Goal: Transaction & Acquisition: Purchase product/service

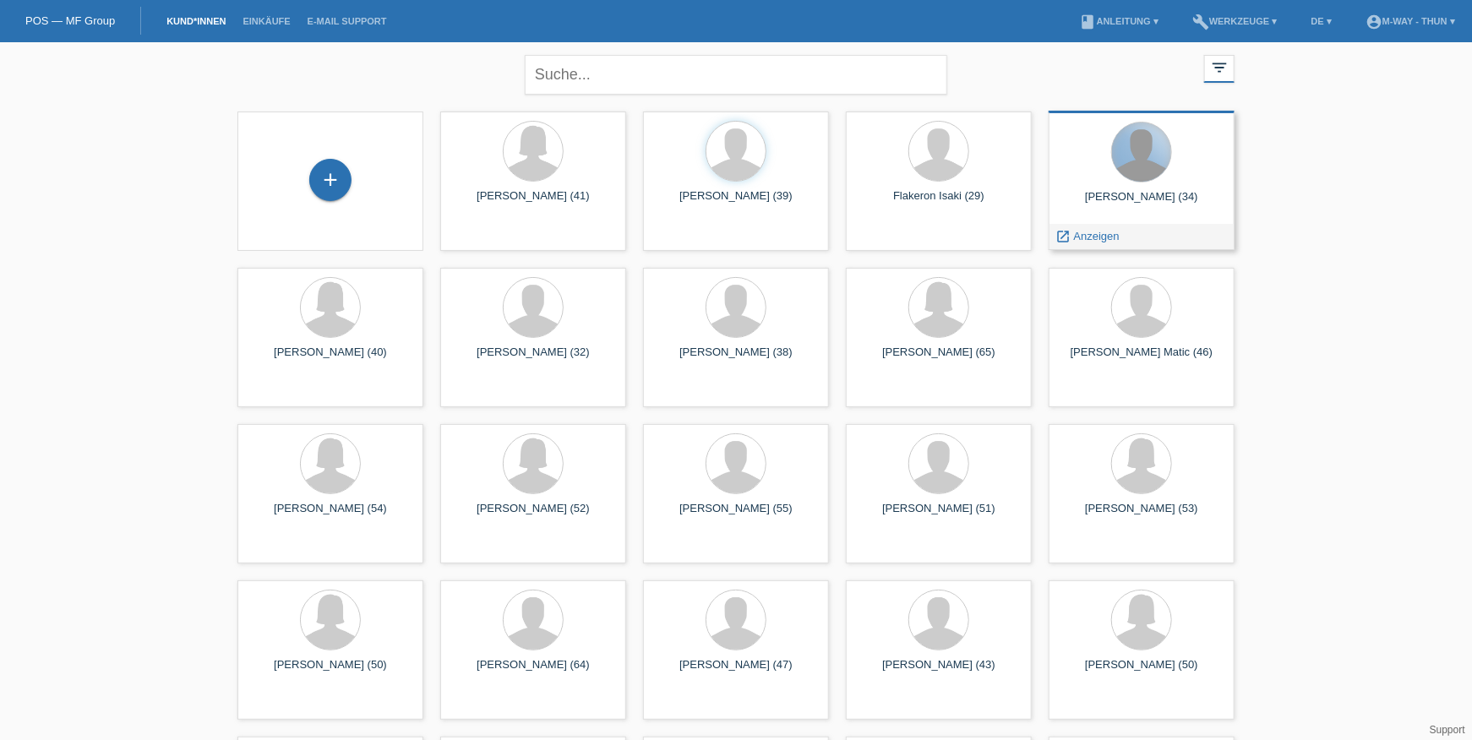
click at [1145, 180] on div at bounding box center [1141, 152] width 59 height 59
click at [1099, 237] on span "Anzeigen" at bounding box center [1097, 236] width 46 height 13
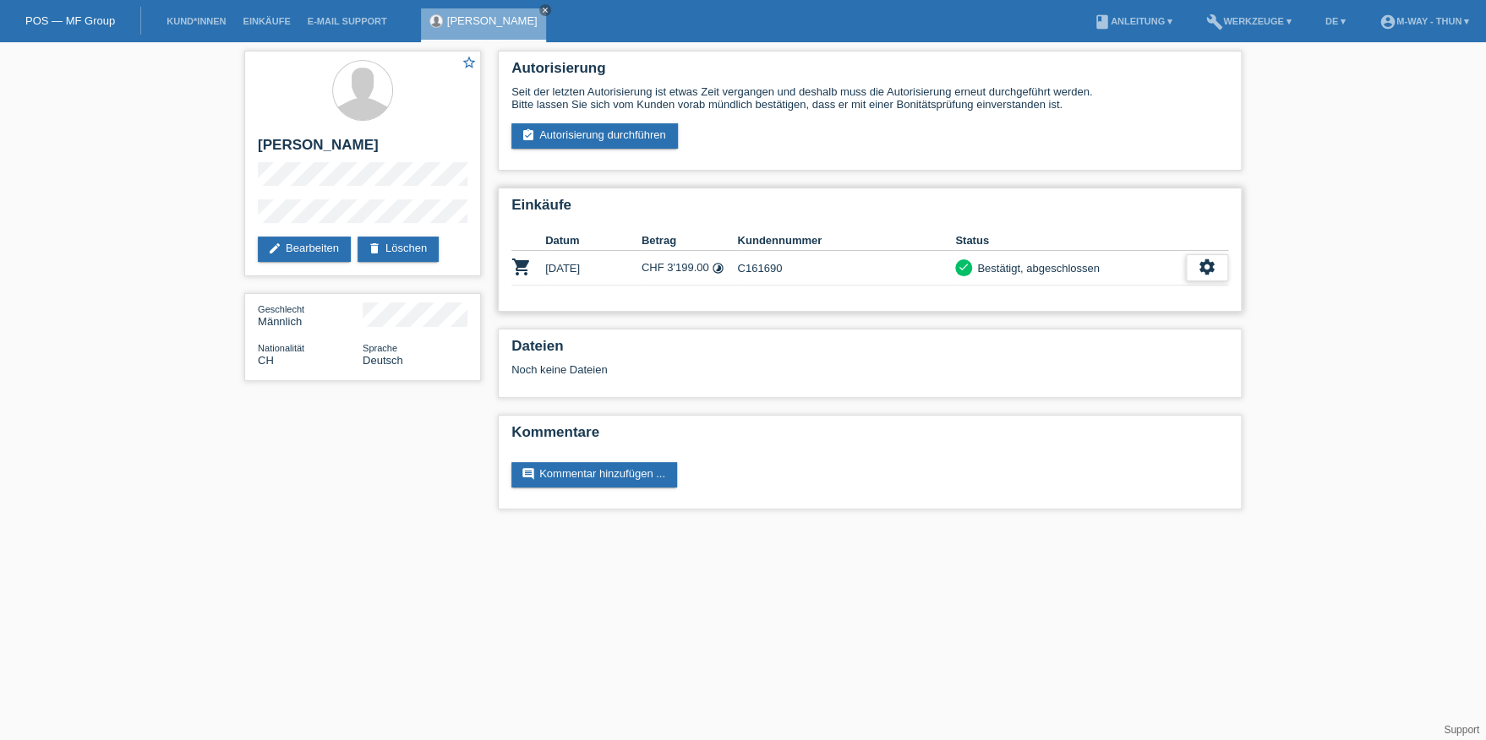
click at [1202, 262] on icon "settings" at bounding box center [1206, 267] width 19 height 19
click at [1208, 259] on icon "settings" at bounding box center [1206, 267] width 19 height 19
click at [1101, 363] on span "Stornierung hinzufügen..." at bounding box center [1149, 366] width 128 height 20
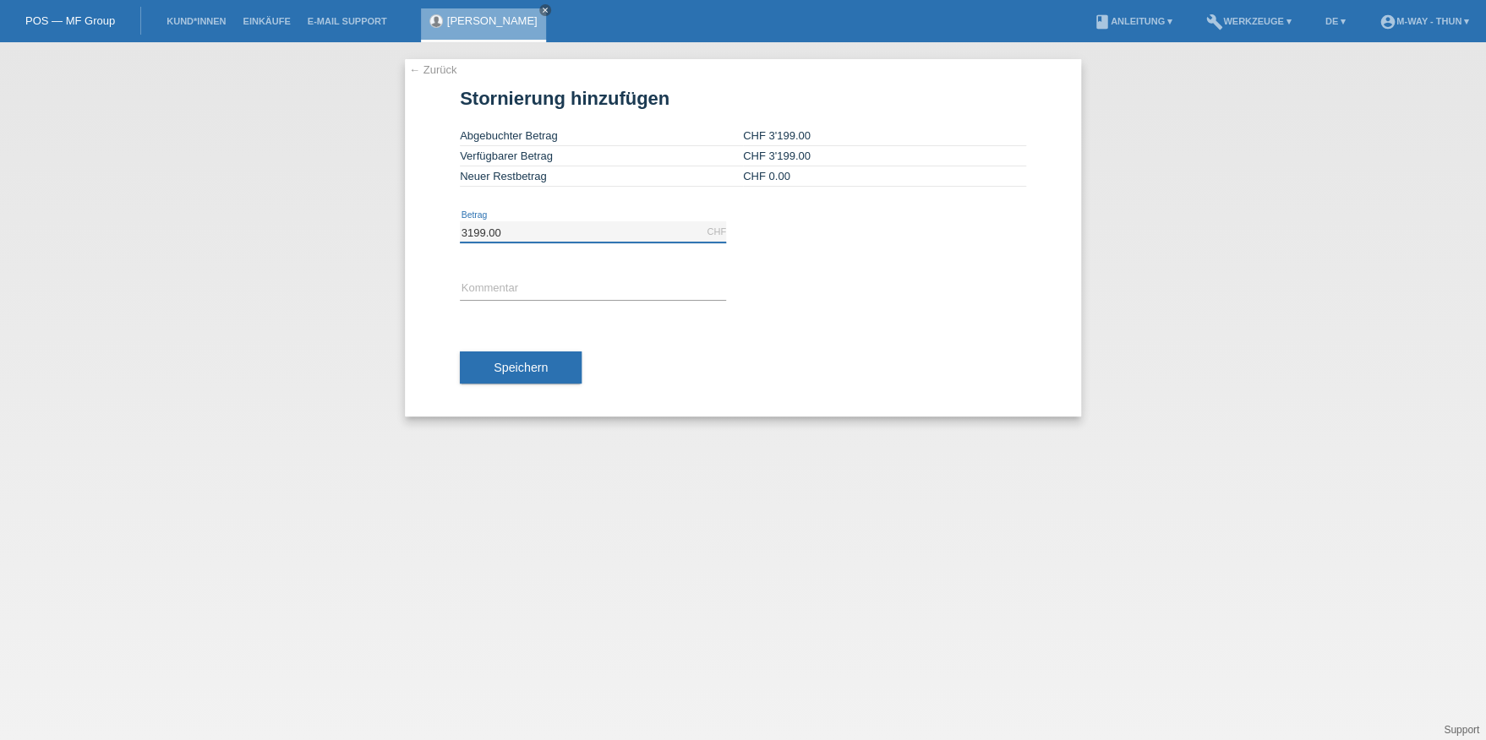
drag, startPoint x: 468, startPoint y: 227, endPoint x: 483, endPoint y: 229, distance: 15.3
click at [483, 229] on input "3199.00" at bounding box center [593, 231] width 266 height 21
click at [867, 265] on div at bounding box center [893, 267] width 266 height 13
click at [562, 175] on td "Neuer Restbetrag" at bounding box center [601, 176] width 283 height 20
drag, startPoint x: 785, startPoint y: 245, endPoint x: 739, endPoint y: 240, distance: 45.9
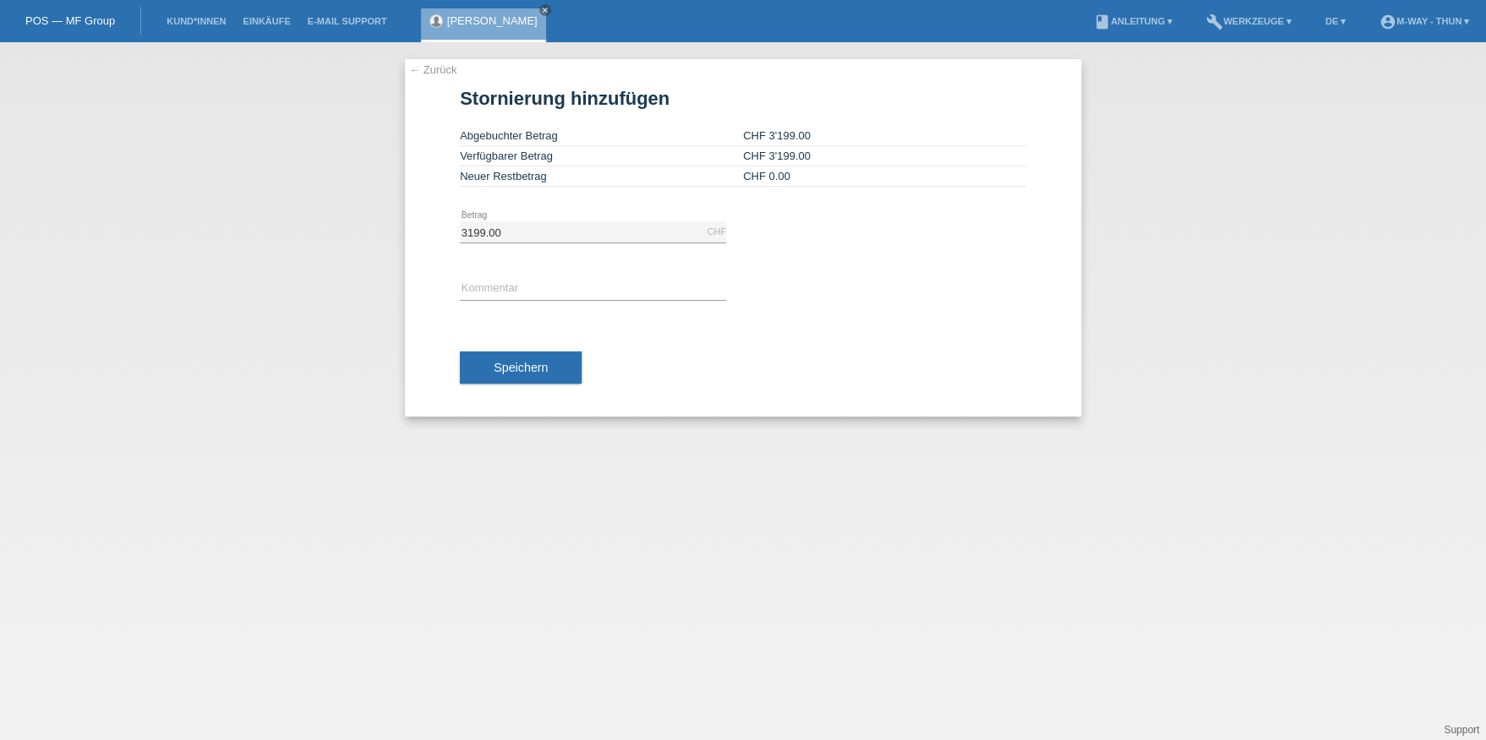
click at [785, 246] on div "3199.00 CHF error Betrag" at bounding box center [743, 232] width 566 height 57
click at [695, 227] on input "3199.00" at bounding box center [593, 231] width 266 height 21
click at [463, 229] on input "3199.00" at bounding box center [593, 231] width 266 height 21
drag, startPoint x: 463, startPoint y: 229, endPoint x: 511, endPoint y: 239, distance: 49.2
click at [515, 239] on div "3199.00 CHF error Betrag" at bounding box center [593, 232] width 266 height 22
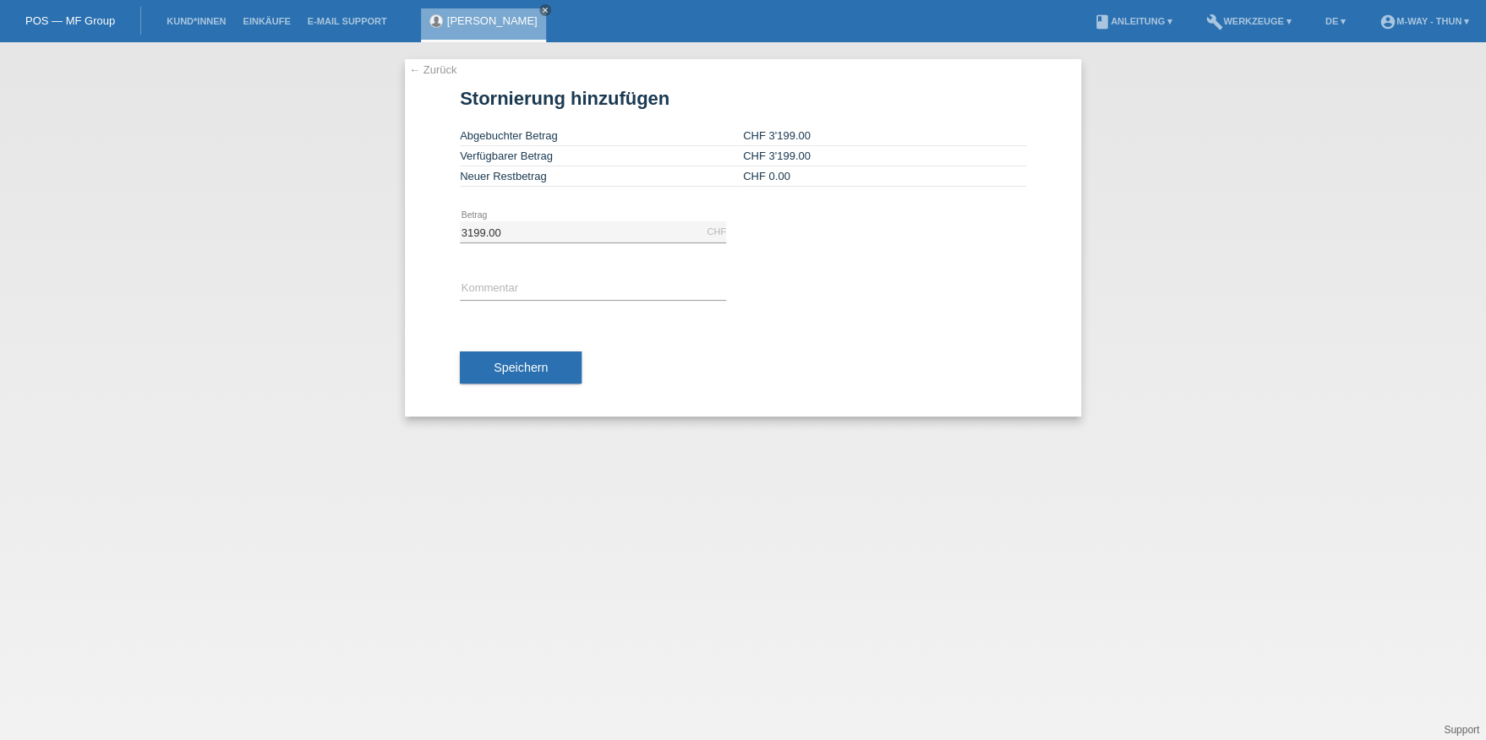
click at [837, 271] on div "error Kommentar" at bounding box center [743, 289] width 566 height 57
click at [774, 172] on span "CHF 0.00" at bounding box center [766, 176] width 47 height 13
click at [416, 65] on link "← Zurück" at bounding box center [432, 69] width 47 height 13
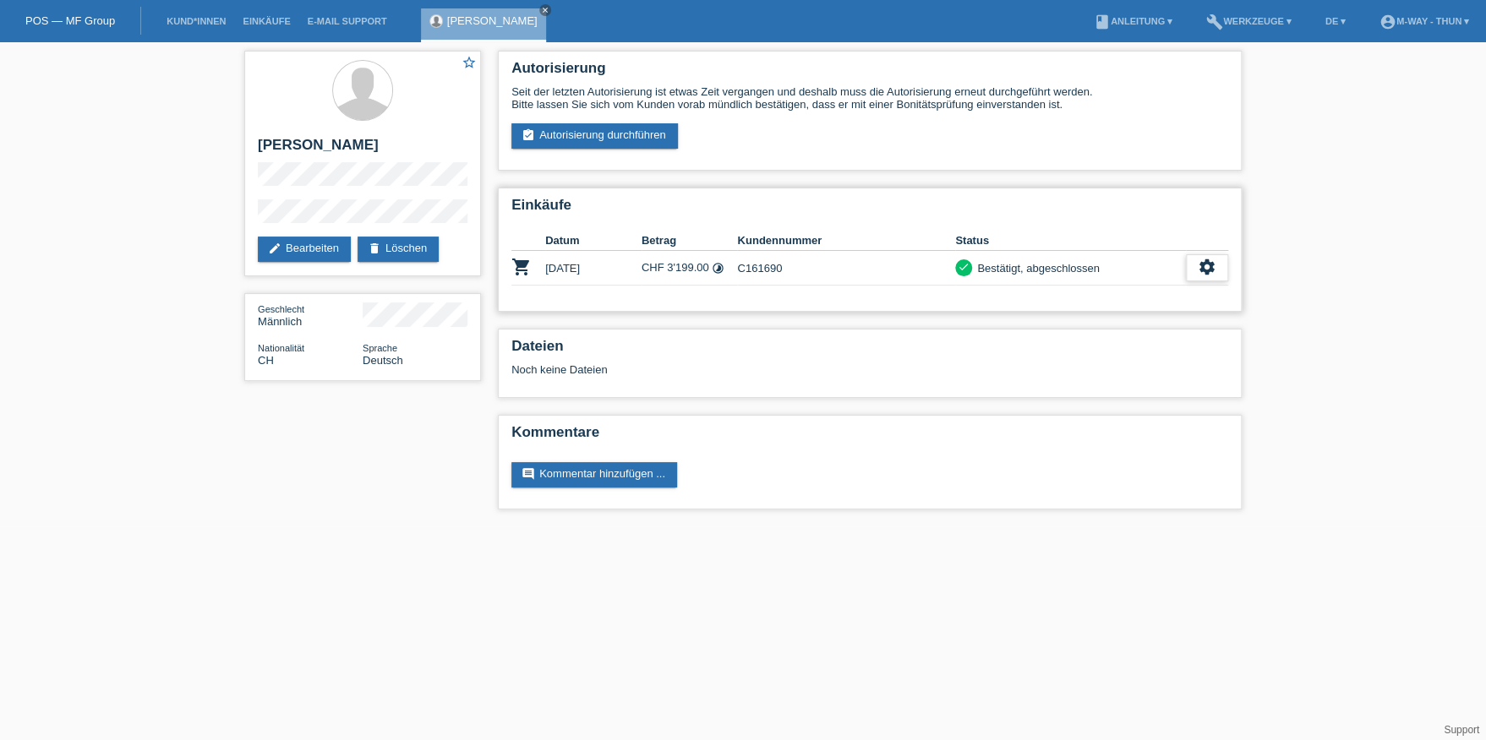
click at [1210, 264] on icon "settings" at bounding box center [1206, 267] width 19 height 19
click at [1207, 261] on icon "settings" at bounding box center [1206, 267] width 19 height 19
click at [1073, 362] on icon "cancel" at bounding box center [1074, 365] width 17 height 17
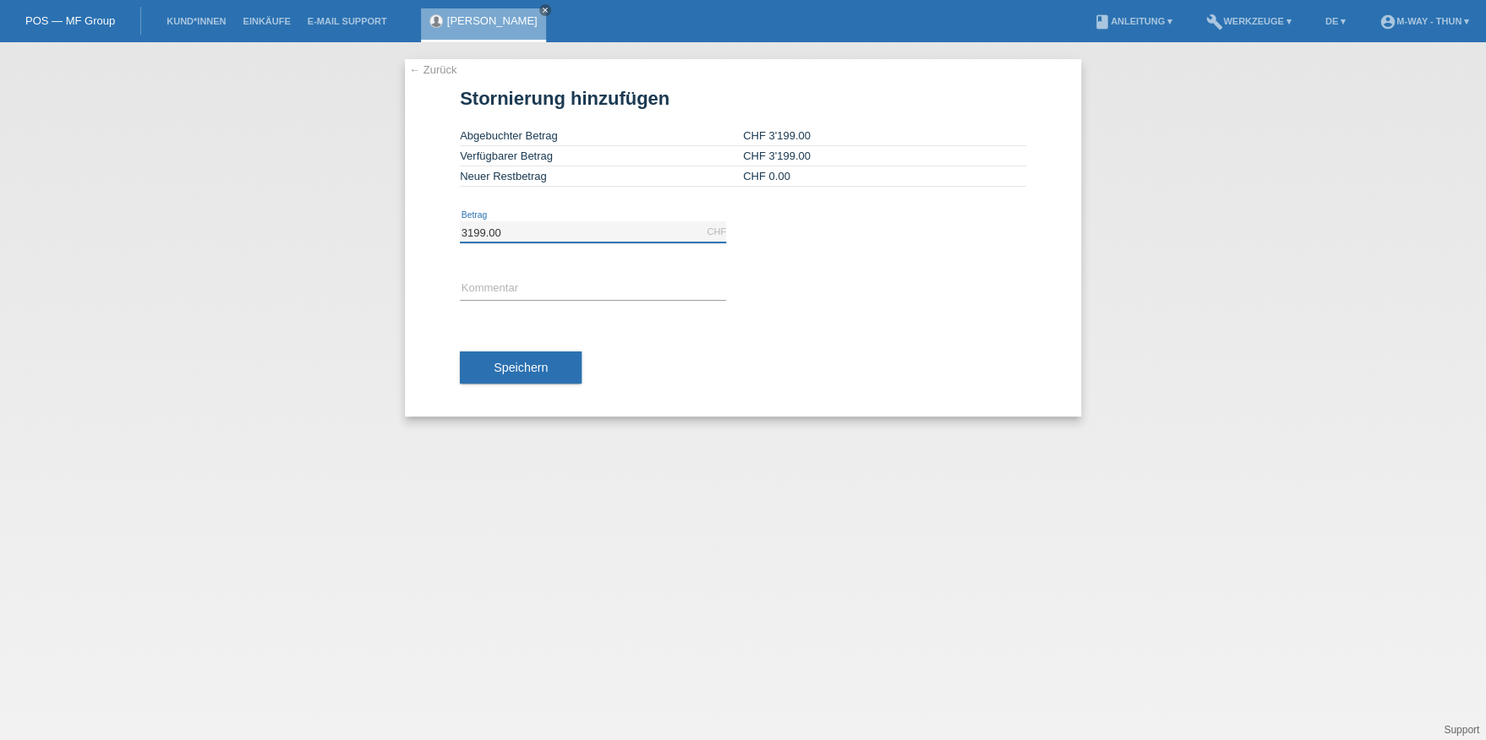
click at [516, 224] on input "3199.00" at bounding box center [593, 231] width 266 height 21
click at [779, 298] on div "error Kommentar" at bounding box center [743, 289] width 566 height 57
click at [526, 286] on input "text" at bounding box center [593, 289] width 266 height 21
click at [681, 232] on input "3199.00" at bounding box center [593, 231] width 266 height 21
click at [792, 163] on td "CHF 3'199.00" at bounding box center [884, 156] width 283 height 20
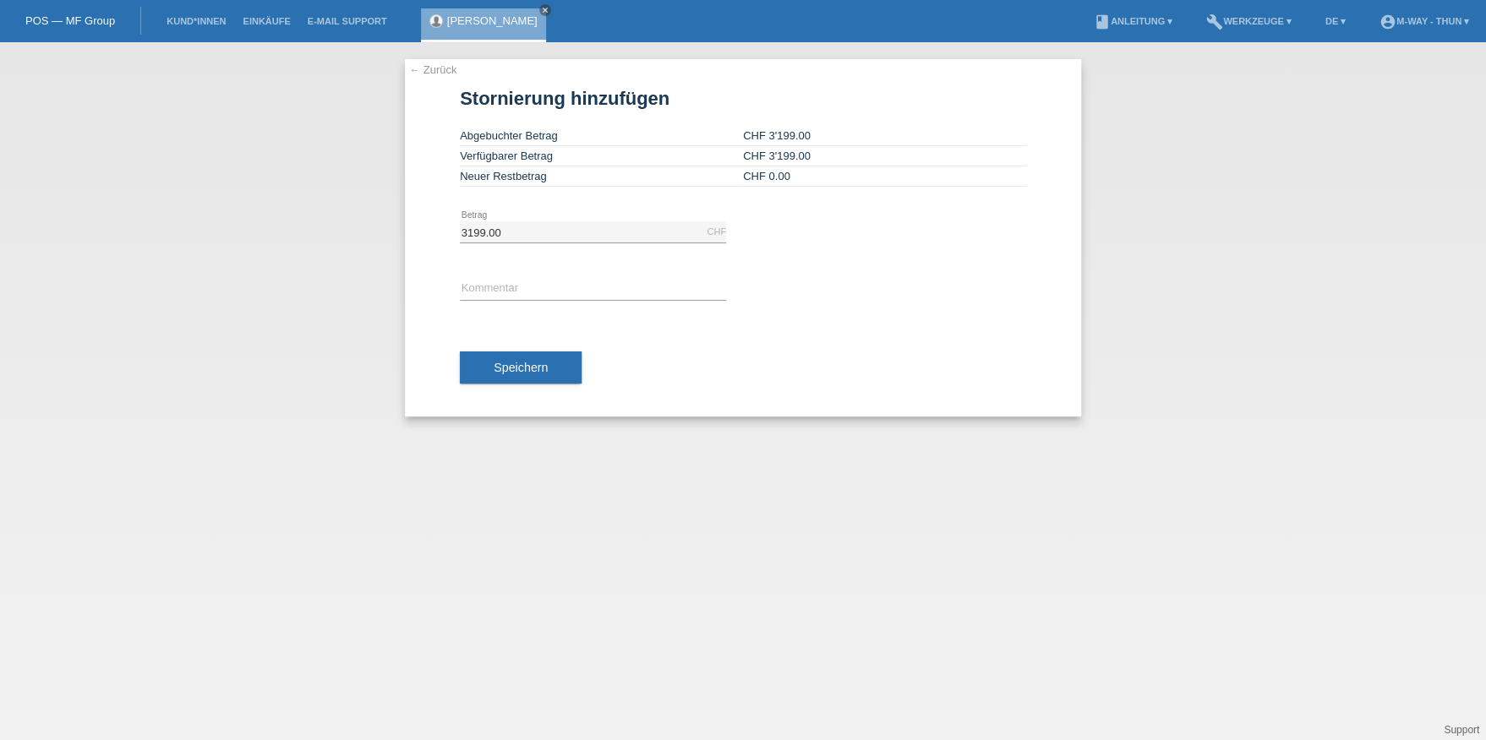
click at [428, 68] on link "← Zurück" at bounding box center [432, 69] width 47 height 13
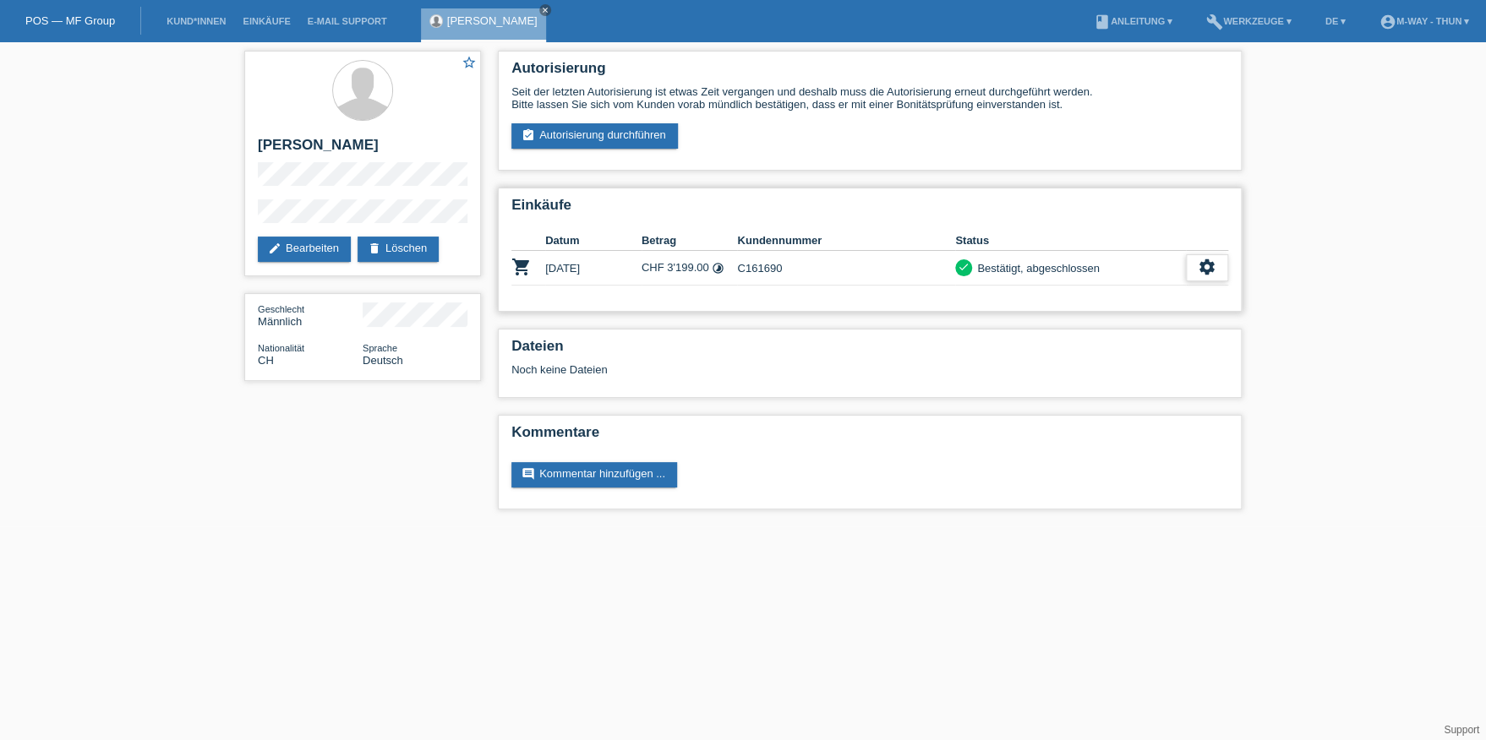
click at [1210, 258] on icon "settings" at bounding box center [1206, 267] width 19 height 19
click at [1068, 363] on icon "cancel" at bounding box center [1074, 365] width 17 height 17
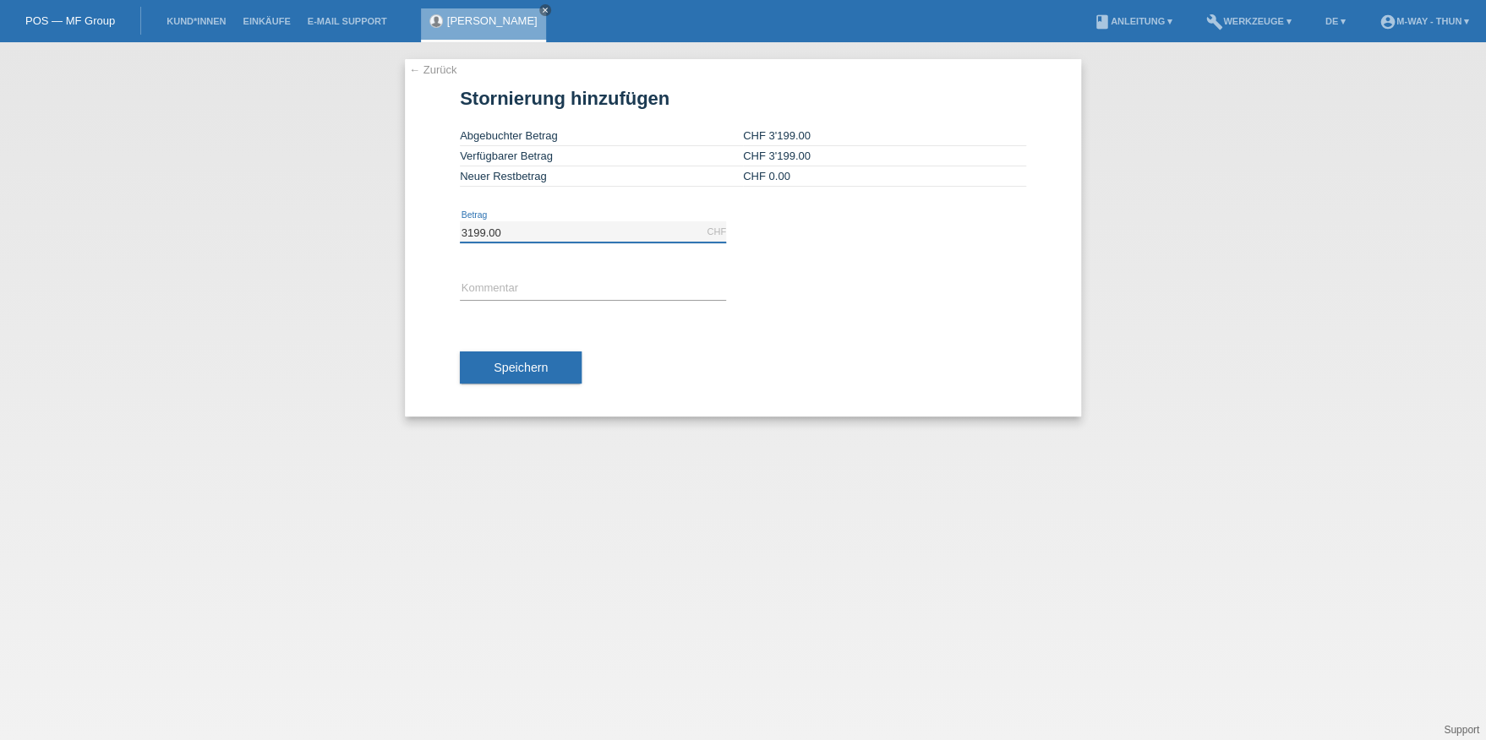
click at [533, 227] on input "3199.00" at bounding box center [593, 231] width 266 height 21
click at [433, 66] on link "← Zurück" at bounding box center [432, 69] width 47 height 13
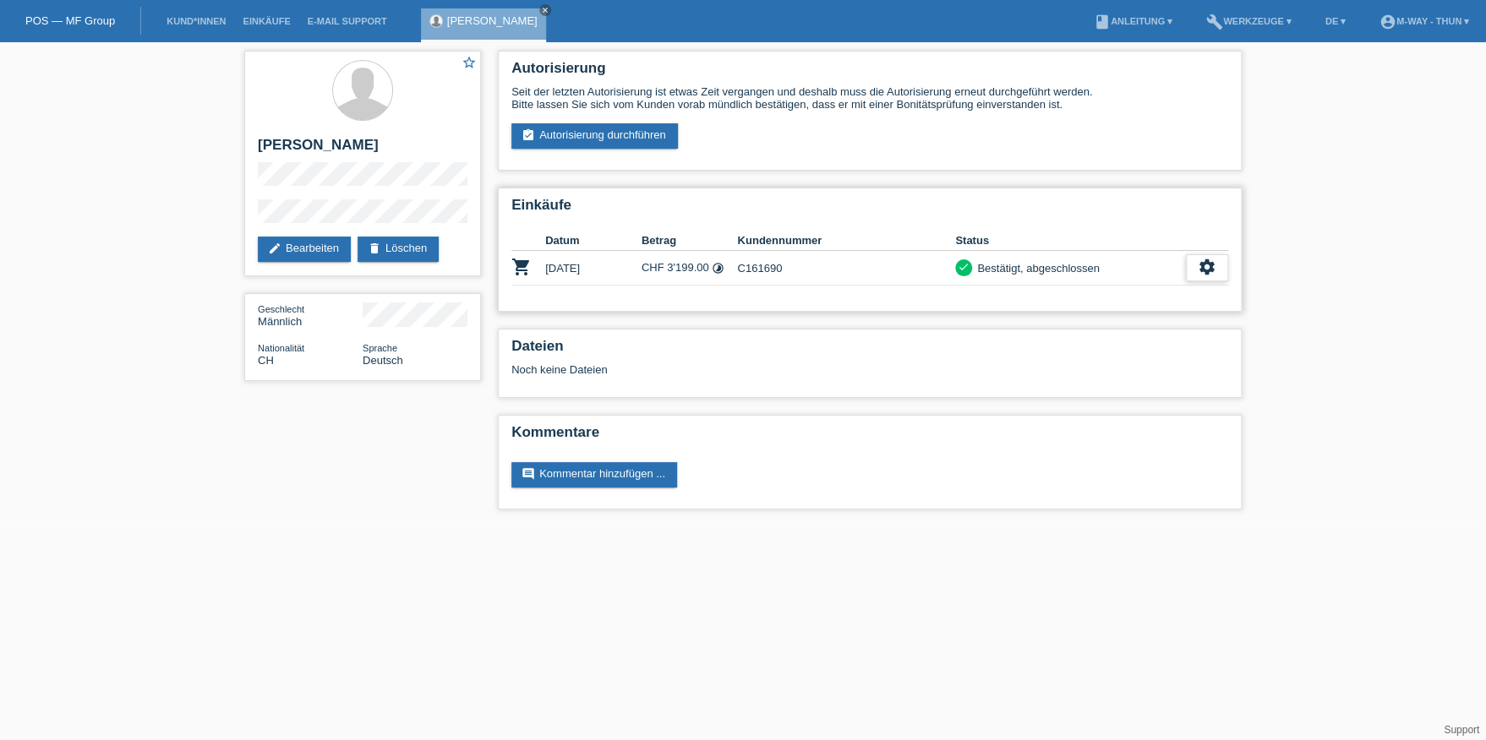
click at [1206, 266] on icon "settings" at bounding box center [1206, 267] width 19 height 19
click at [1086, 362] on span "Stornierung hinzufügen..." at bounding box center [1149, 366] width 128 height 20
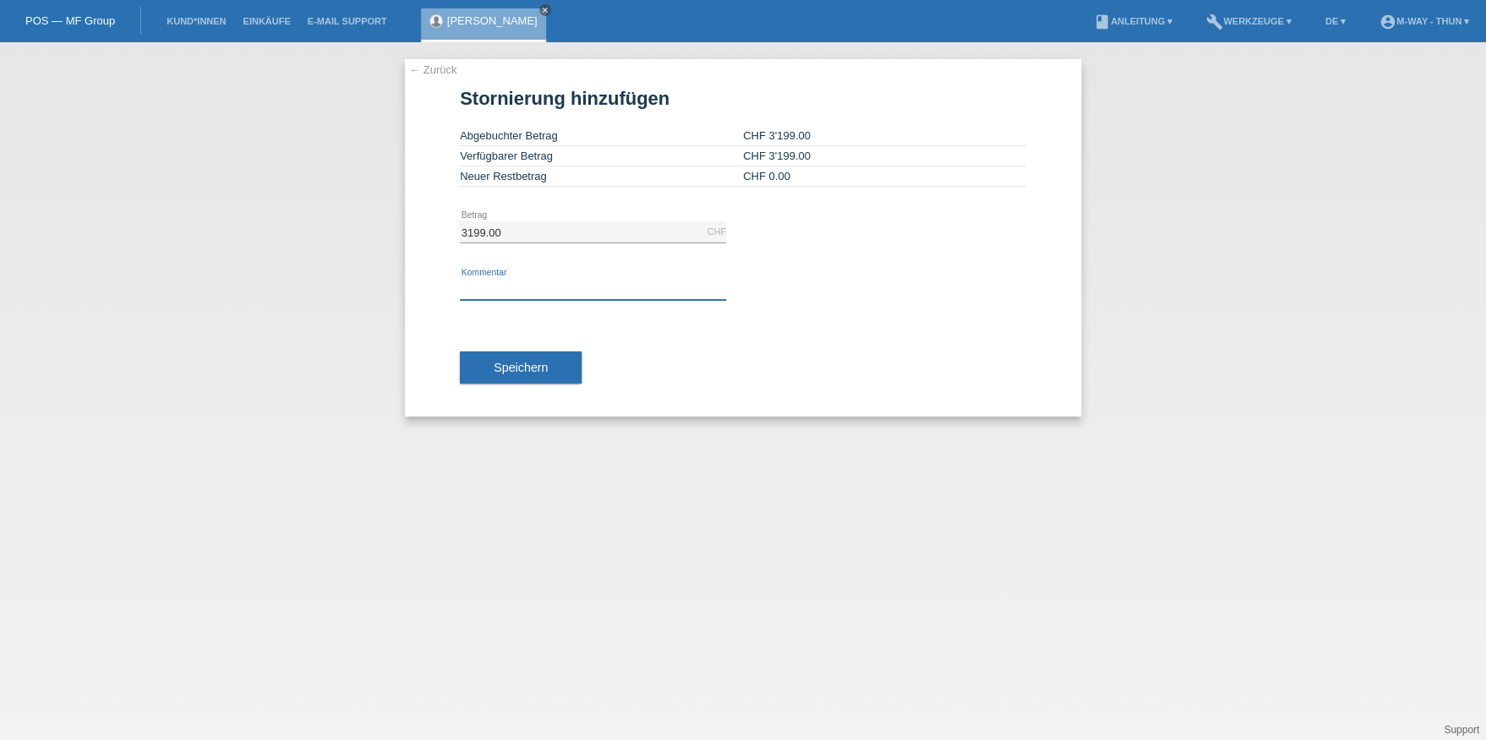
click at [494, 284] on input "text" at bounding box center [593, 289] width 266 height 21
click at [168, 335] on div "← Zurück Stornierung hinzufügen Abgebuchter Betrag CHF 3'199.00 Verfügbarer Bet…" at bounding box center [743, 391] width 1486 height 698
click at [211, 311] on div "← Zurück Stornierung hinzufügen Abgebuchter Betrag CHF 3'199.00 Verfügbarer Bet…" at bounding box center [743, 391] width 1486 height 698
click at [506, 280] on input "text" at bounding box center [593, 289] width 266 height 21
type input "Ersetzt den Auftrag C 164168"
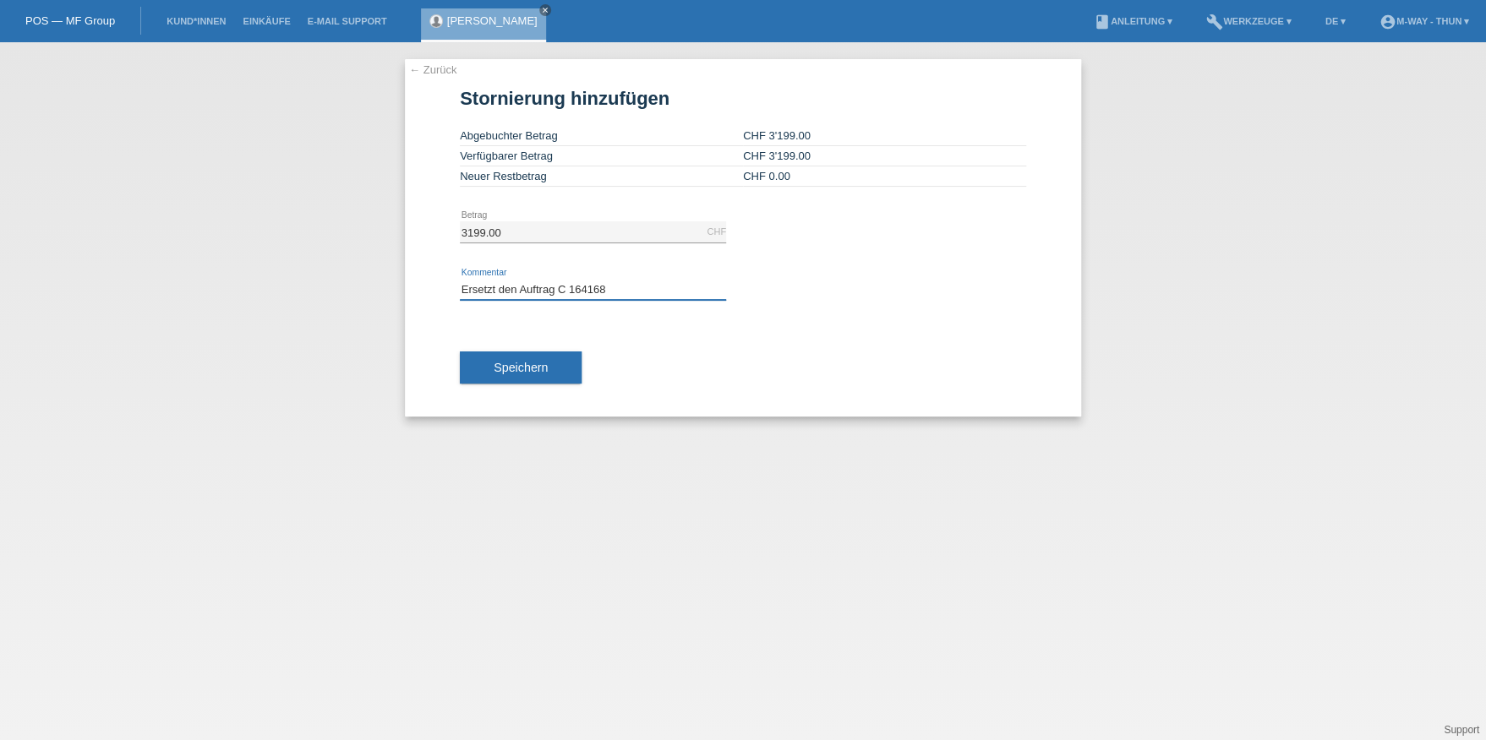
drag, startPoint x: 604, startPoint y: 285, endPoint x: 297, endPoint y: 307, distance: 308.4
click at [297, 307] on div "← Zurück Stornierung hinzufügen Abgebuchter Betrag CHF 3'199.00 Verfügbarer Bet…" at bounding box center [743, 391] width 1486 height 698
type input "Falscher Betrag neuer Betrag 3000.--"
click at [548, 352] on button "Speichern" at bounding box center [521, 368] width 122 height 32
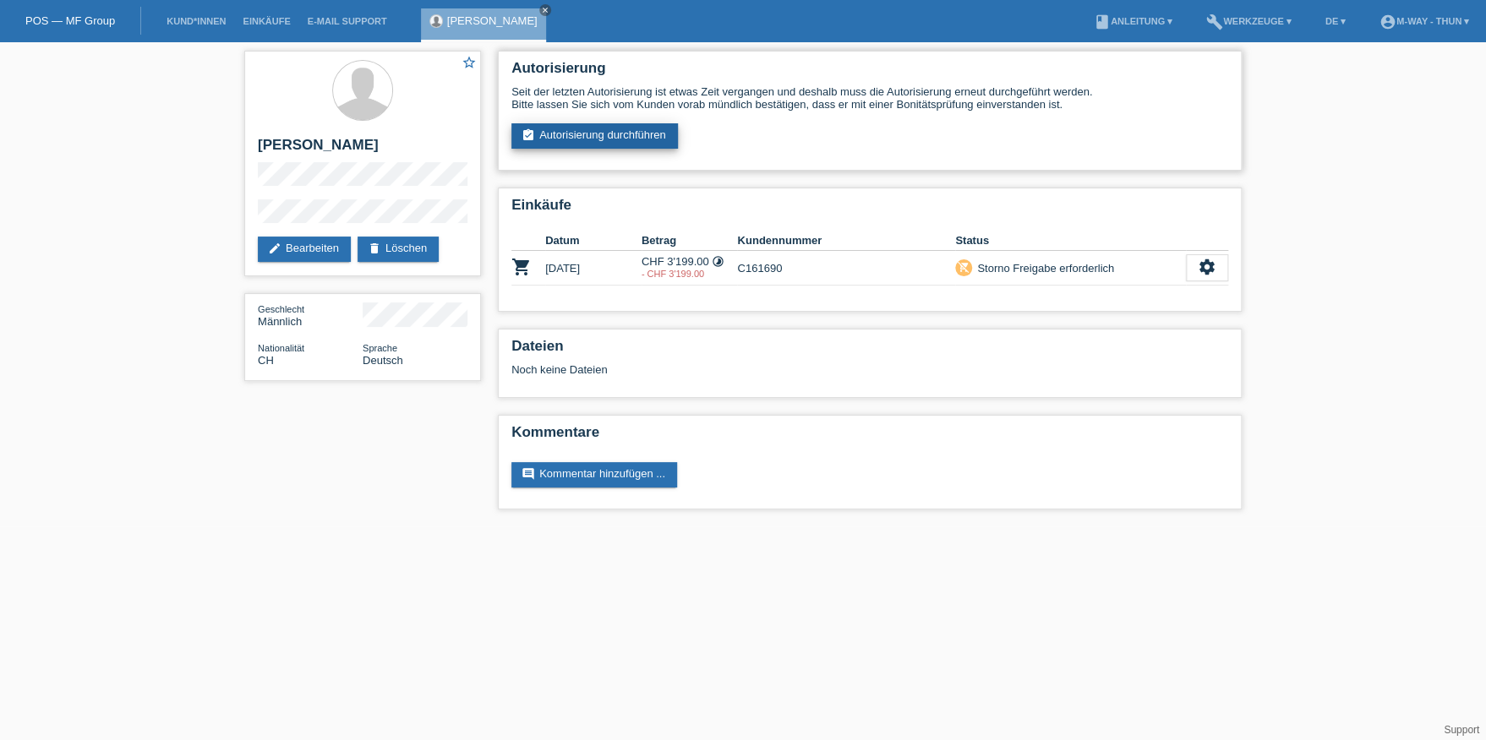
click at [627, 129] on link "assignment_turned_in Autorisierung durchführen" at bounding box center [594, 135] width 166 height 25
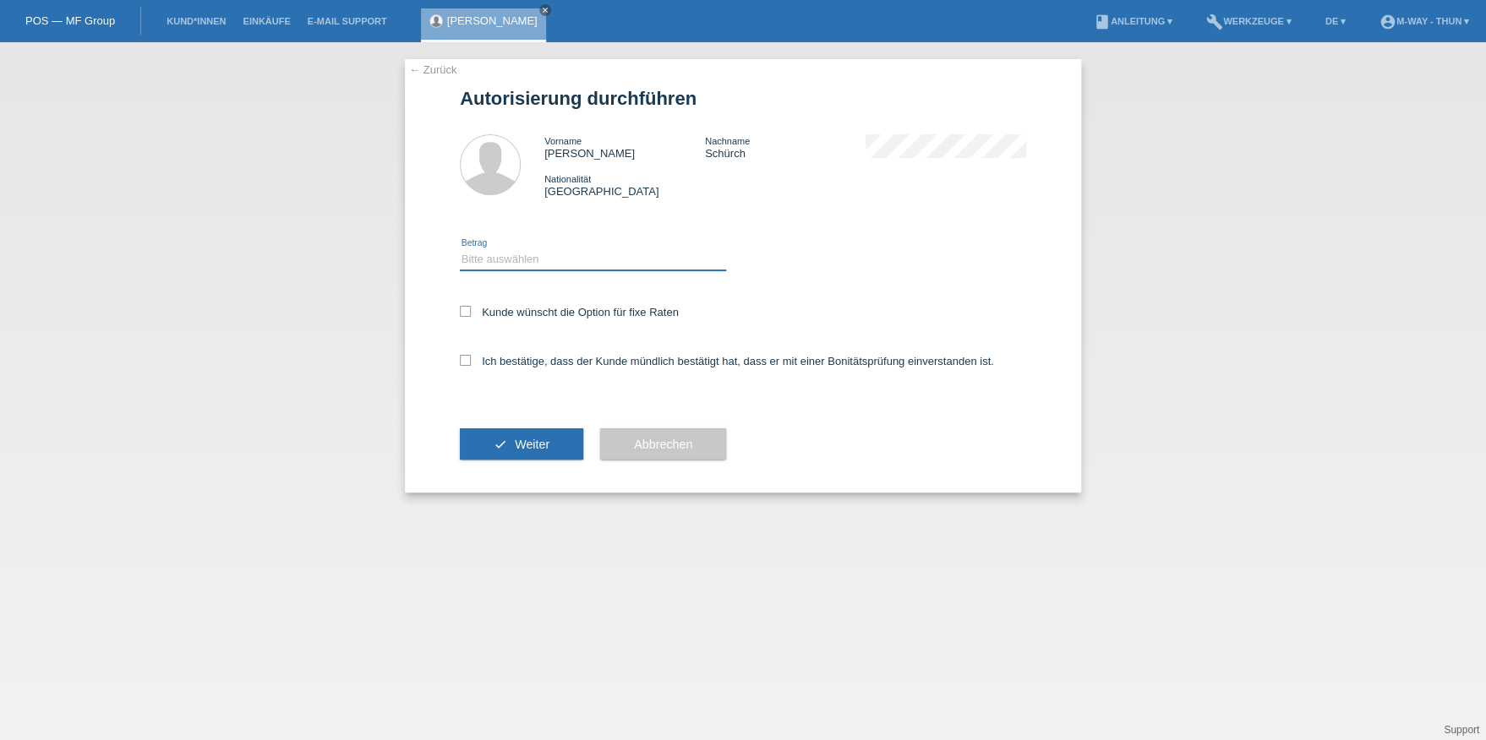
click at [548, 259] on select "Bitte auswählen CHF 1.00 - CHF 499.00 CHF 500.00 - CHF 1'999.00 CHF 2'000.00 - …" at bounding box center [593, 259] width 266 height 20
select select "3"
click at [460, 249] on select "Bitte auswählen CHF 1.00 - CHF 499.00 CHF 500.00 - CHF 1'999.00 CHF 2'000.00 - …" at bounding box center [593, 259] width 266 height 20
click at [465, 314] on icon at bounding box center [465, 311] width 11 height 11
click at [465, 314] on input "Kunde wünscht die Option für fixe Raten" at bounding box center [465, 311] width 11 height 11
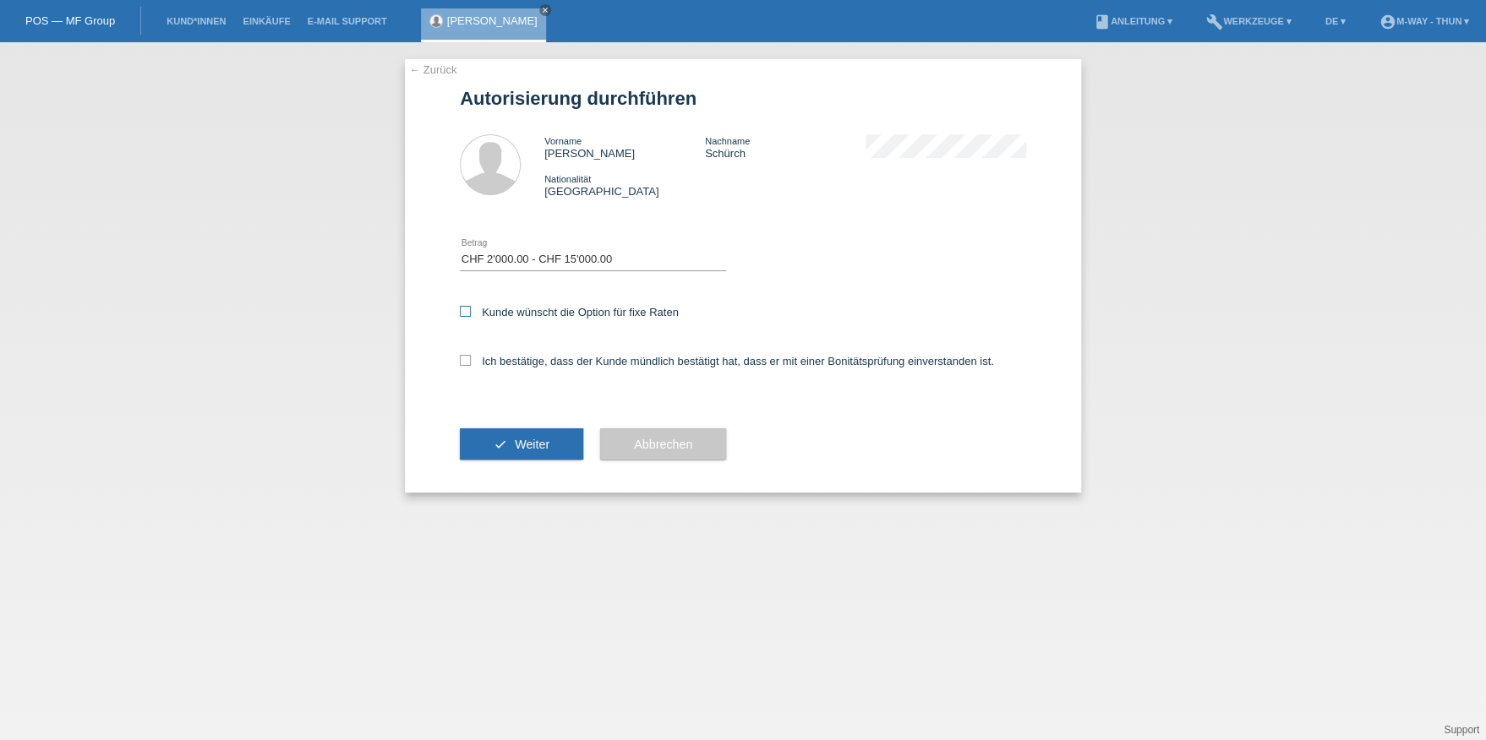
checkbox input "true"
click at [466, 359] on icon at bounding box center [465, 360] width 11 height 11
click at [466, 359] on input "Ich bestätige, dass der Kunde mündlich bestätigt hat, dass er mit einer Bonität…" at bounding box center [465, 360] width 11 height 11
checkbox input "true"
click at [480, 456] on div "check Weiter" at bounding box center [521, 445] width 123 height 98
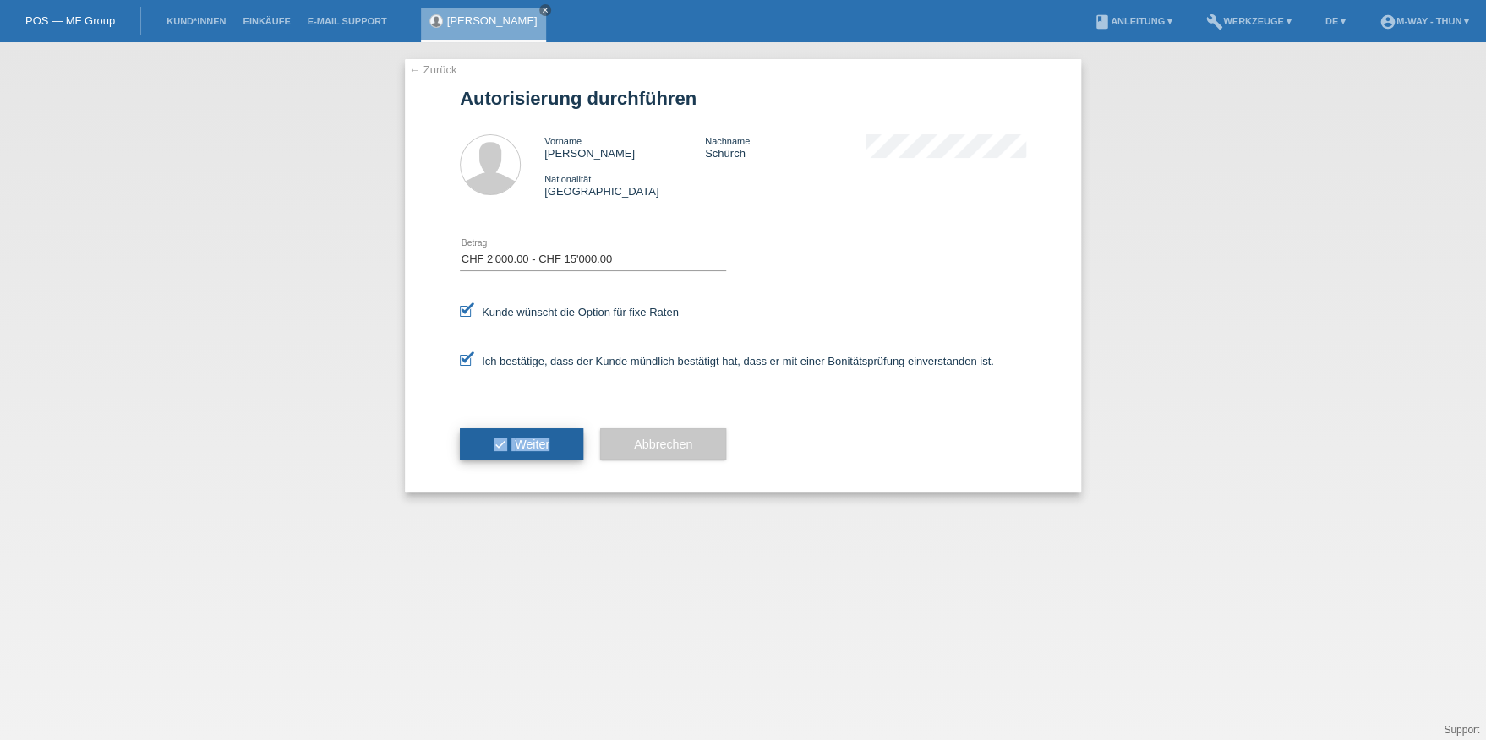
click at [544, 428] on button "check Weiter" at bounding box center [521, 444] width 123 height 32
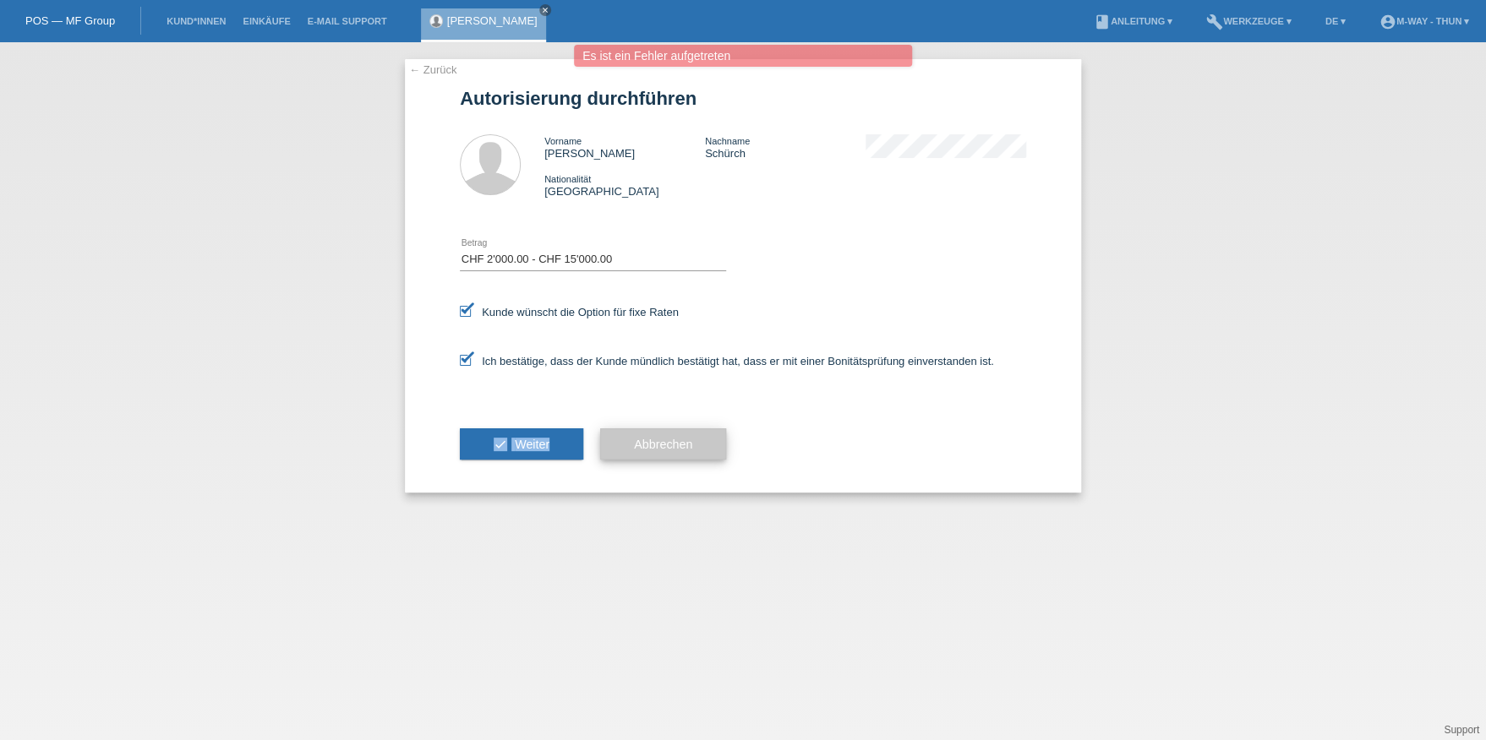
click at [648, 429] on button "Abbrechen" at bounding box center [663, 444] width 126 height 32
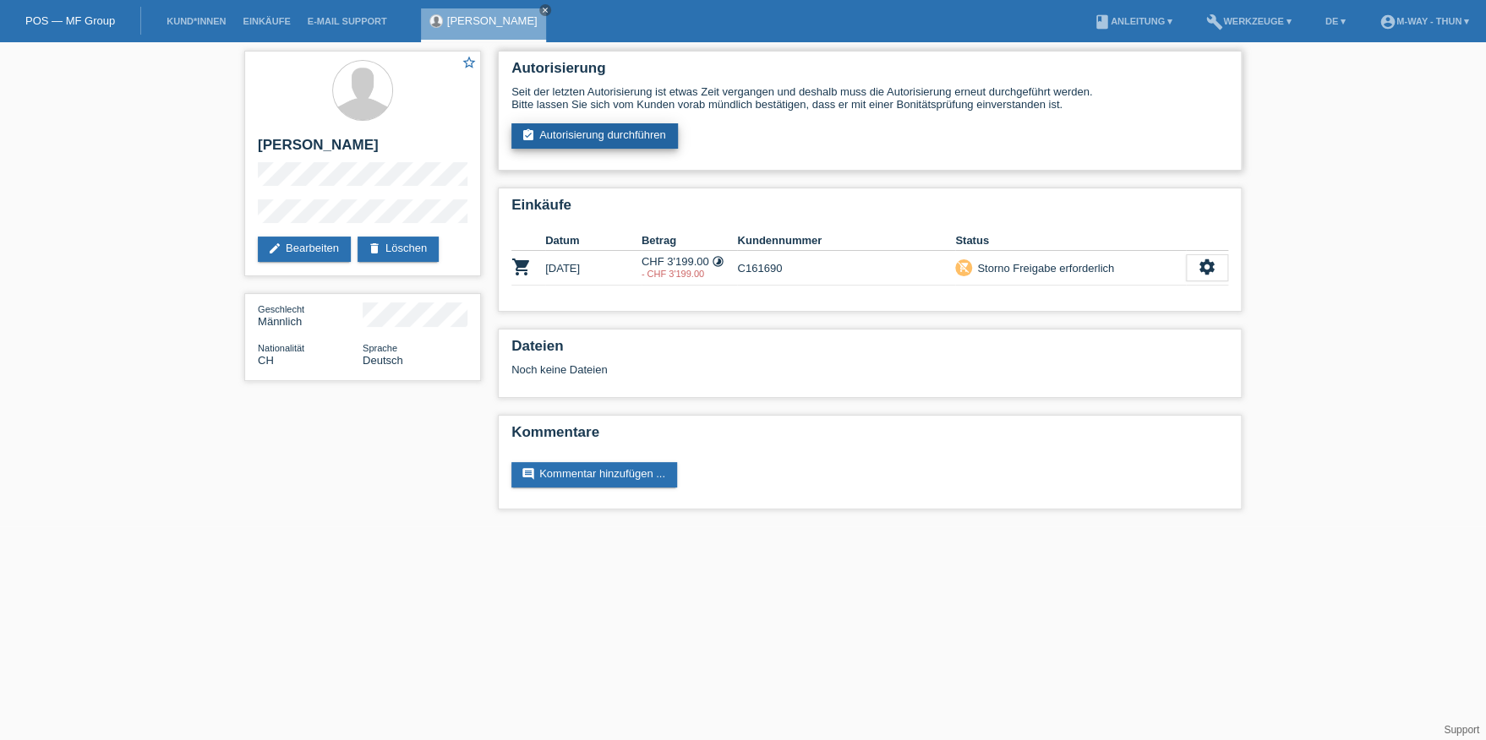
click at [637, 137] on link "assignment_turned_in Autorisierung durchführen" at bounding box center [594, 135] width 166 height 25
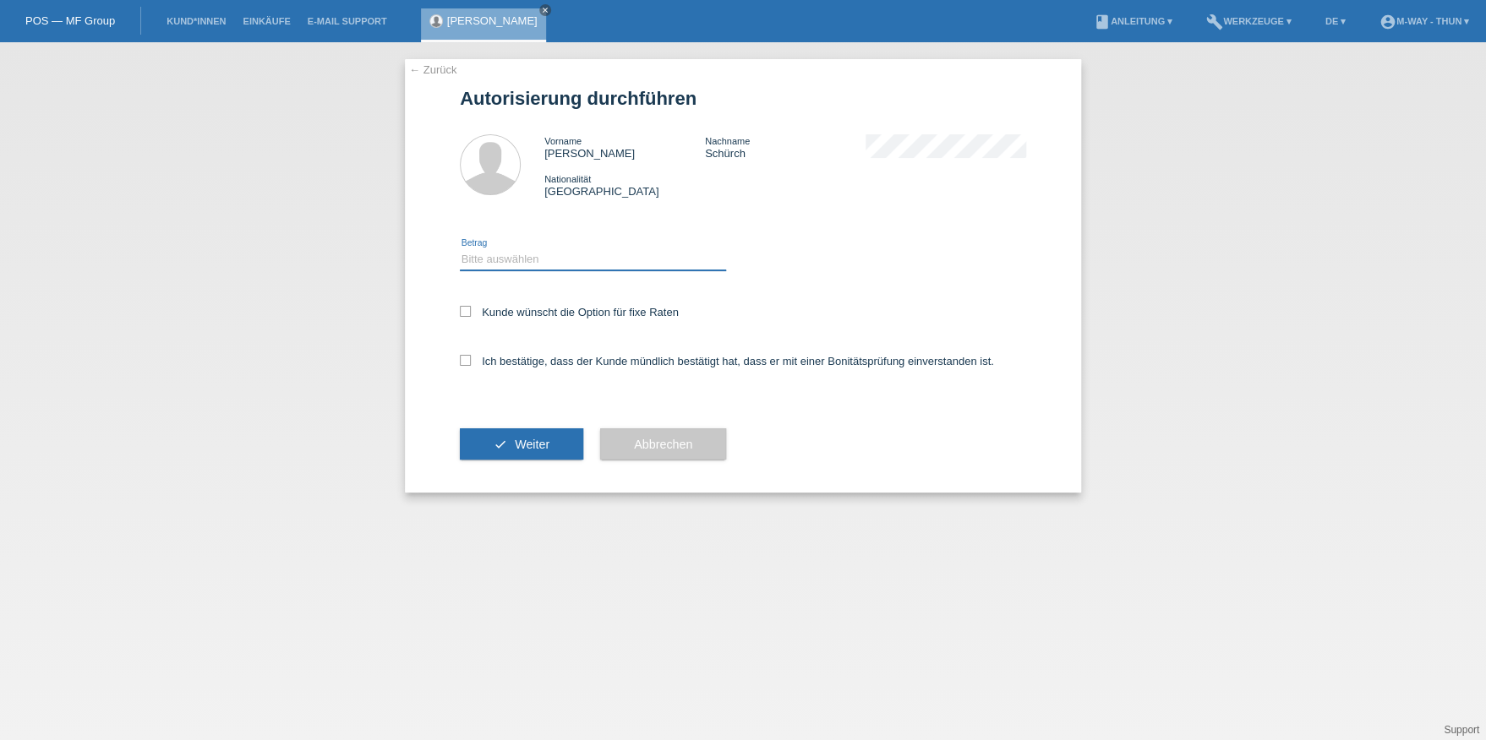
click at [493, 258] on select "Bitte auswählen CHF 1.00 - CHF 499.00 CHF 500.00 - CHF 1'999.00 CHF 2'000.00 - …" at bounding box center [593, 259] width 266 height 20
select select "3"
click at [460, 249] on select "Bitte auswählen CHF 1.00 - CHF 499.00 CHF 500.00 - CHF 1'999.00 CHF 2'000.00 - …" at bounding box center [593, 259] width 266 height 20
click at [465, 306] on icon at bounding box center [465, 311] width 11 height 11
click at [465, 306] on input "Kunde wünscht die Option für fixe Raten" at bounding box center [465, 311] width 11 height 11
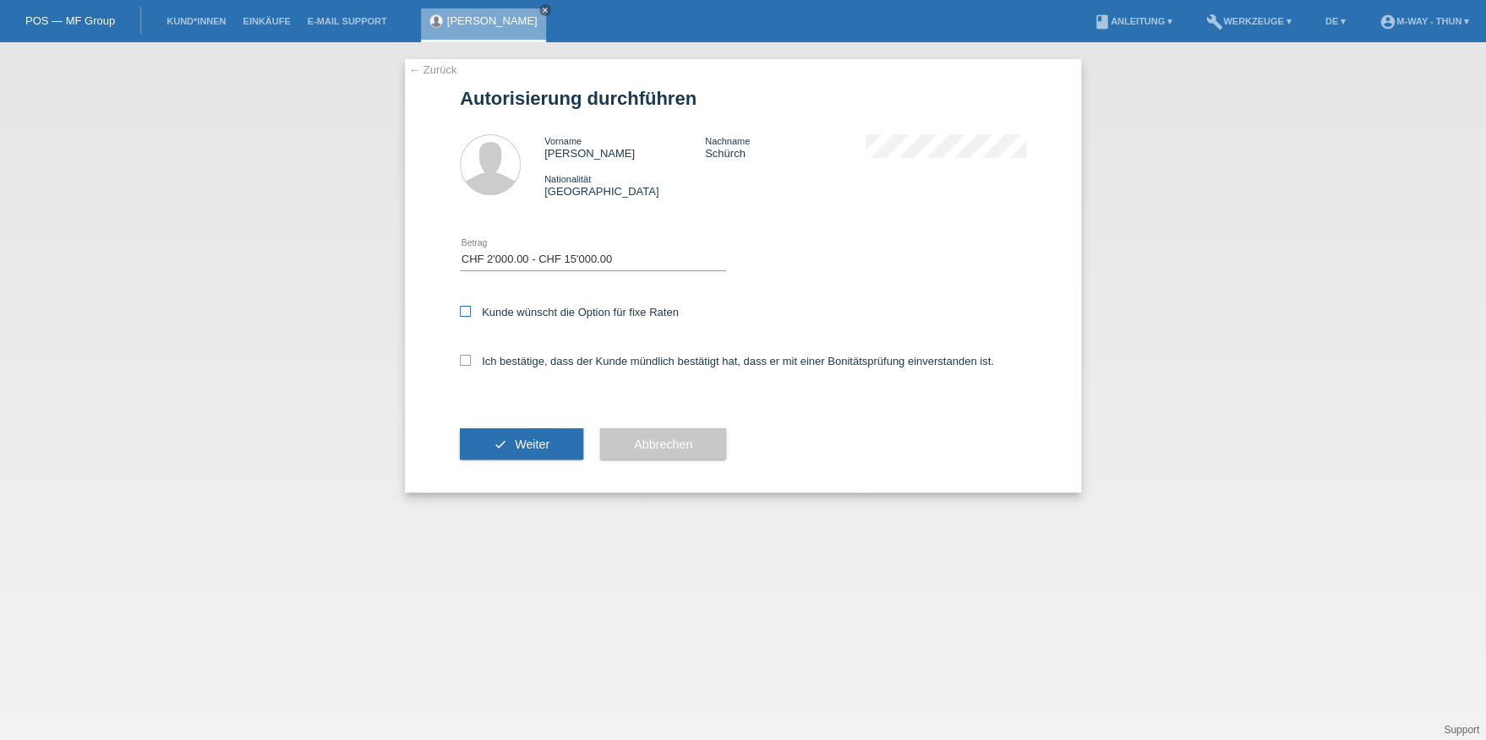
checkbox input "true"
click at [465, 355] on icon at bounding box center [465, 360] width 11 height 11
click at [465, 355] on input "Ich bestätige, dass der Kunde mündlich bestätigt hat, dass er mit einer Bonität…" at bounding box center [465, 360] width 11 height 11
checkbox input "true"
click at [524, 438] on span "Weiter" at bounding box center [532, 445] width 35 height 14
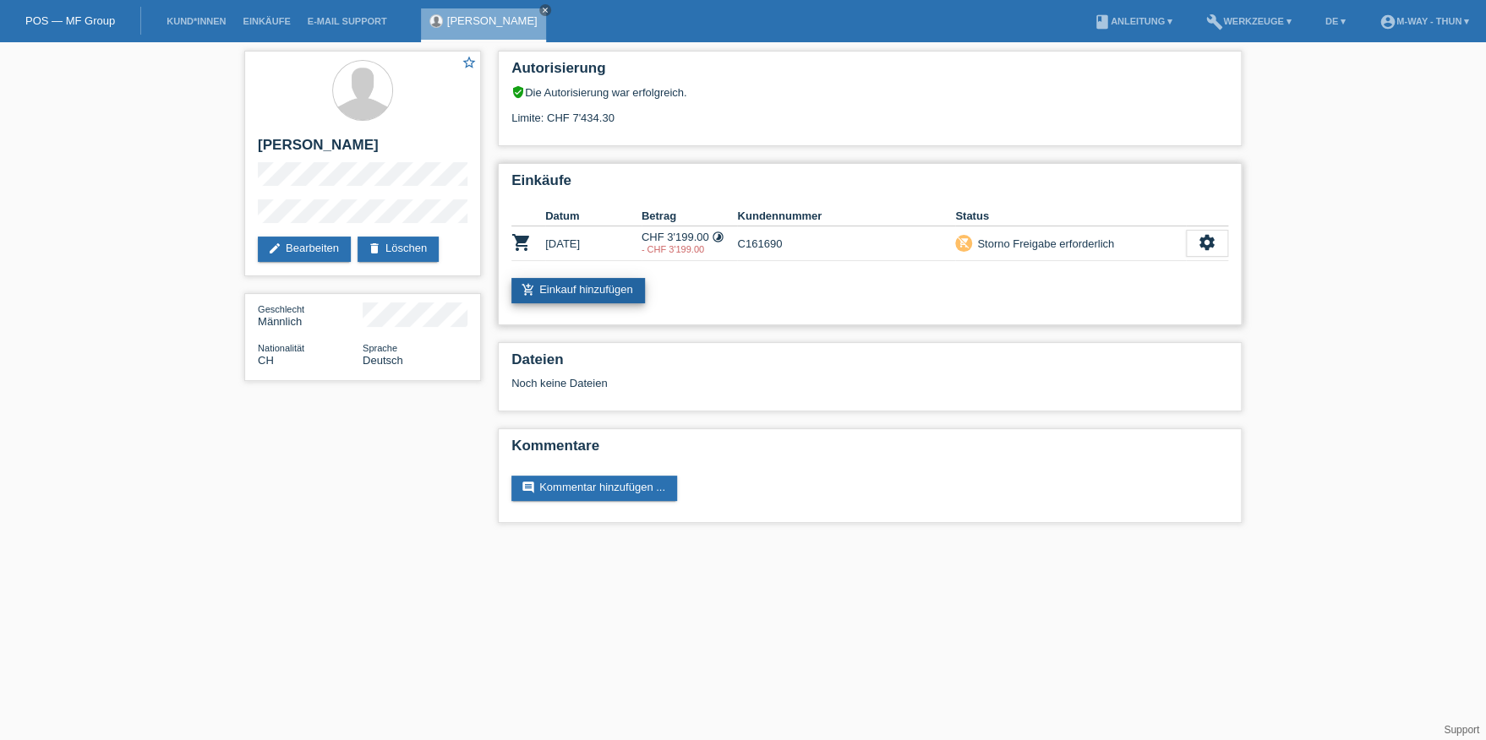
click at [598, 281] on link "add_shopping_cart Einkauf hinzufügen" at bounding box center [578, 290] width 134 height 25
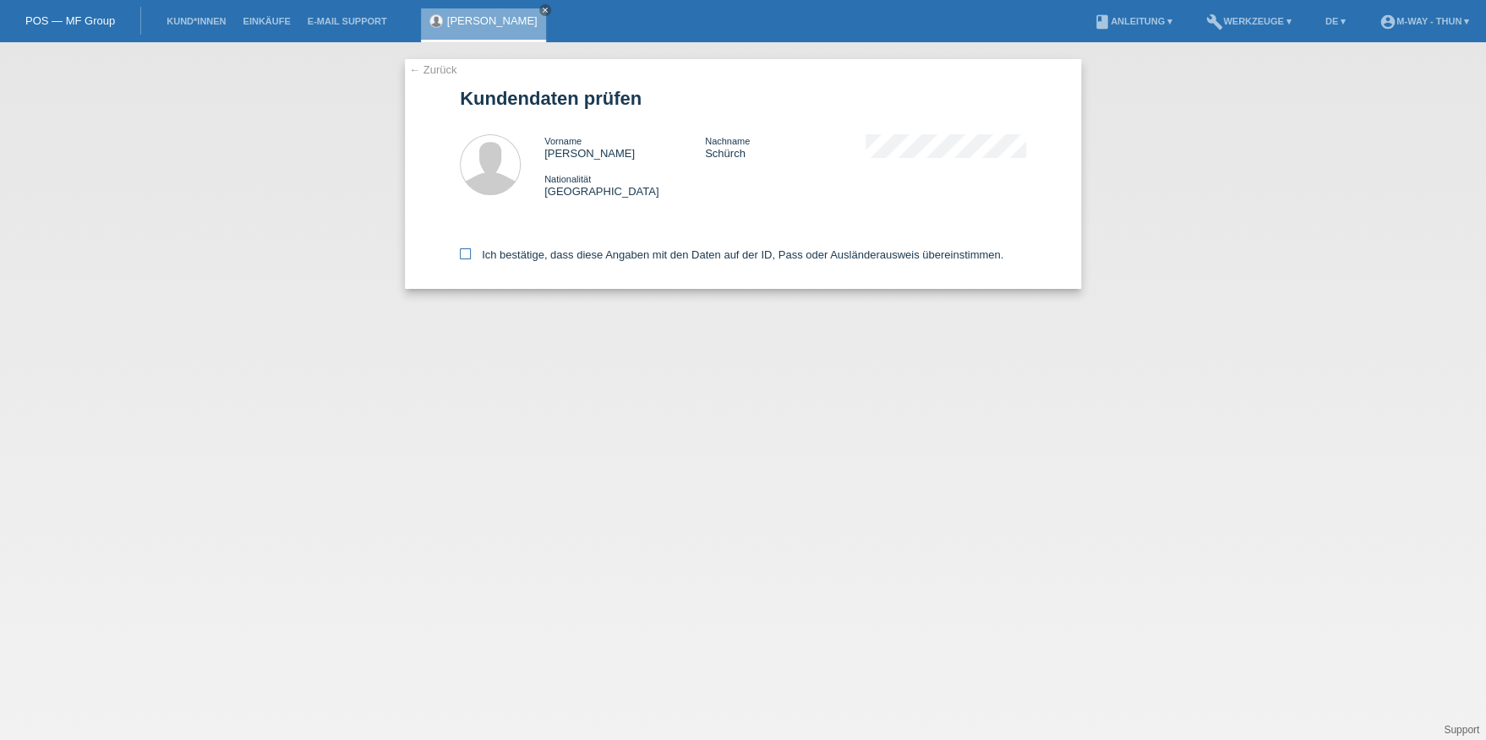
click at [464, 252] on icon at bounding box center [465, 253] width 11 height 11
click at [464, 252] on input "Ich bestätige, dass diese Angaben mit den Daten auf der ID, Pass oder Ausländer…" at bounding box center [465, 253] width 11 height 11
checkbox input "true"
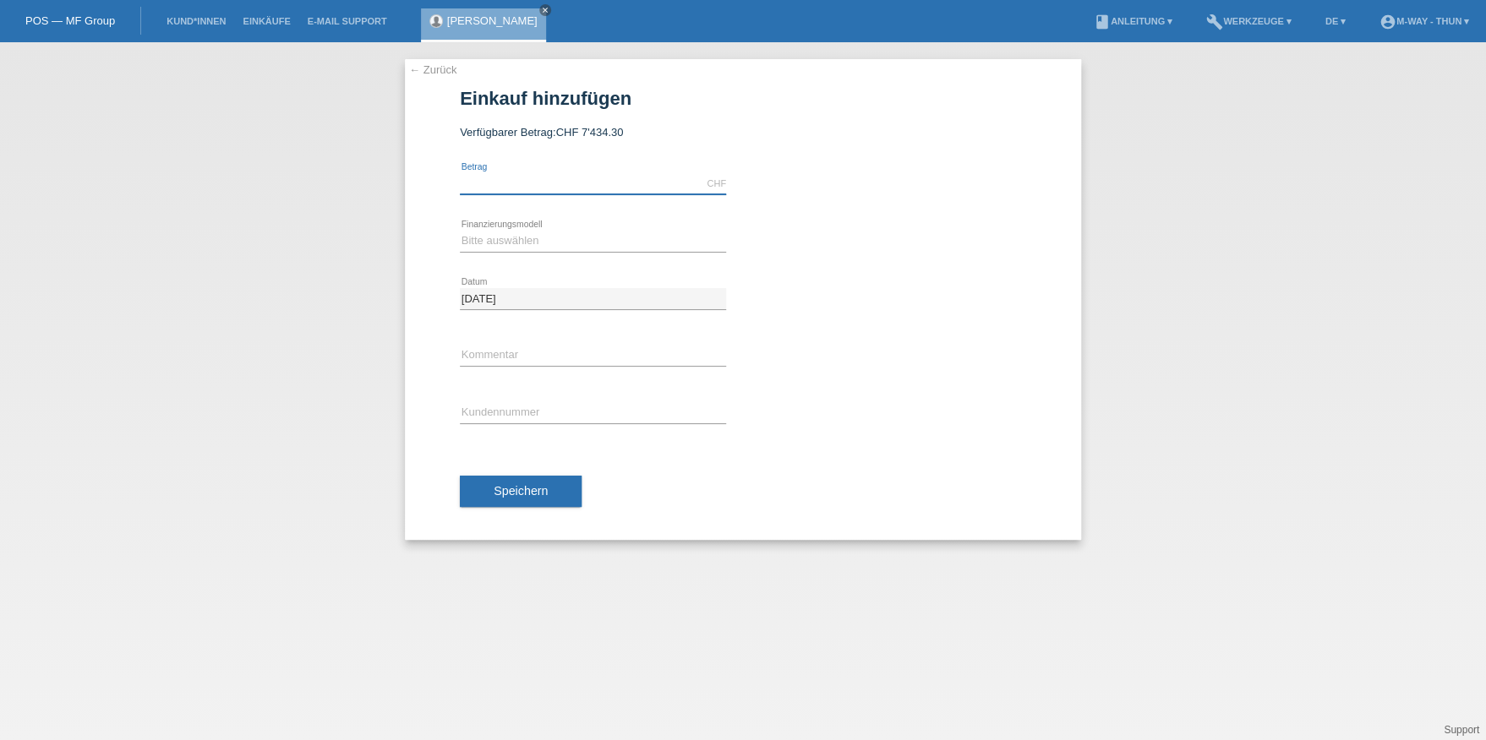
click at [500, 183] on input "text" at bounding box center [593, 183] width 266 height 21
type input "3000.00"
click at [476, 233] on select "Bitte auswählen Fixe Raten Kauf auf Rechnung mit Teilzahlungsoption" at bounding box center [593, 241] width 266 height 20
click at [831, 315] on div "04.09.2025 error Datum" at bounding box center [743, 298] width 566 height 57
click at [499, 241] on select "Bitte auswählen Fixe Raten Kauf auf Rechnung mit Teilzahlungsoption" at bounding box center [593, 241] width 266 height 20
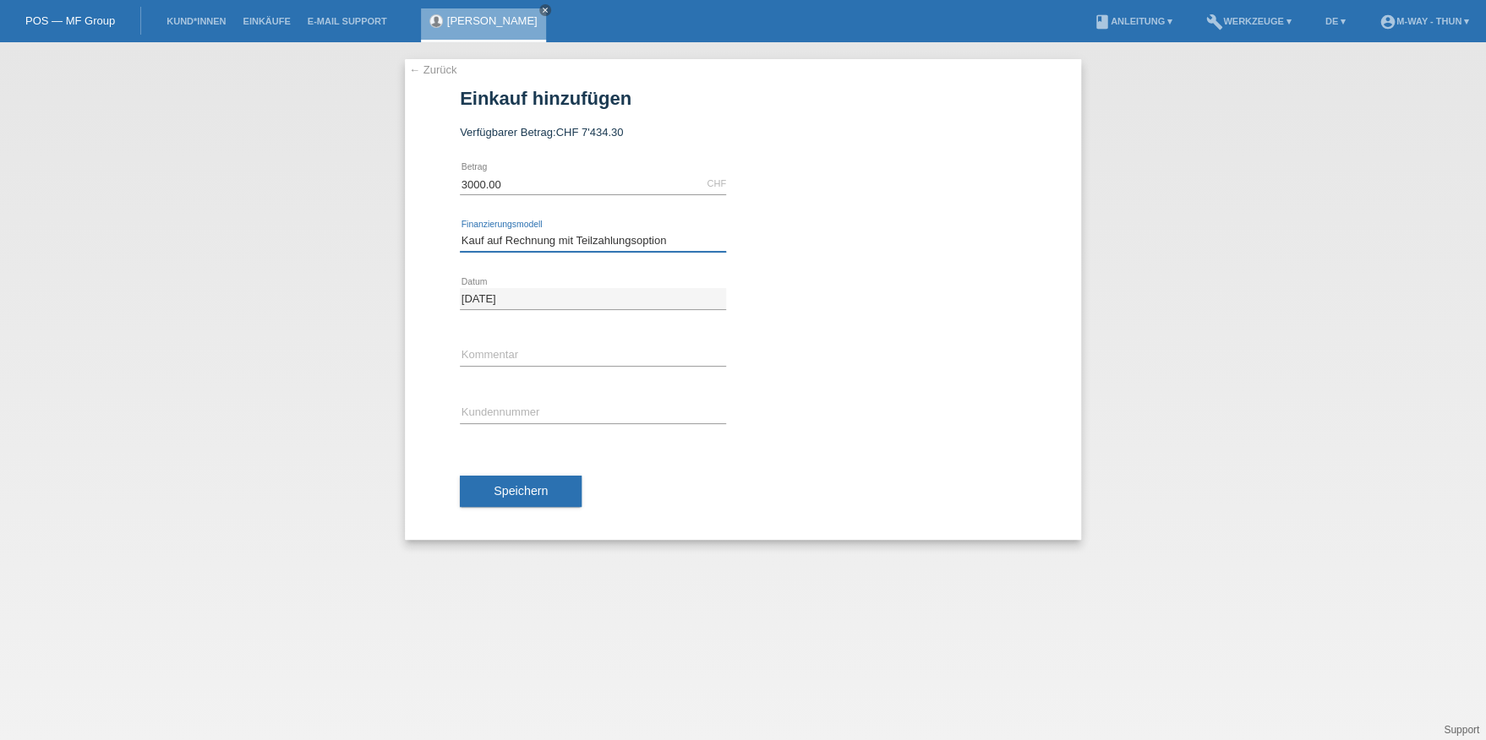
click at [460, 231] on select "Bitte auswählen Fixe Raten Kauf auf Rechnung mit Teilzahlungsoption" at bounding box center [593, 241] width 266 height 20
click at [530, 232] on select "Bitte auswählen Fixe Raten Kauf auf Rechnung mit Teilzahlungsoption" at bounding box center [593, 241] width 266 height 20
click at [506, 252] on div "Bitte auswählen Fixe Raten Kauf auf Rechnung mit Teilzahlungsoption error Finan…" at bounding box center [593, 241] width 266 height 57
click at [506, 236] on select "Bitte auswählen Fixe Raten Kauf auf Rechnung mit Teilzahlungsoption" at bounding box center [593, 241] width 266 height 20
select select "77"
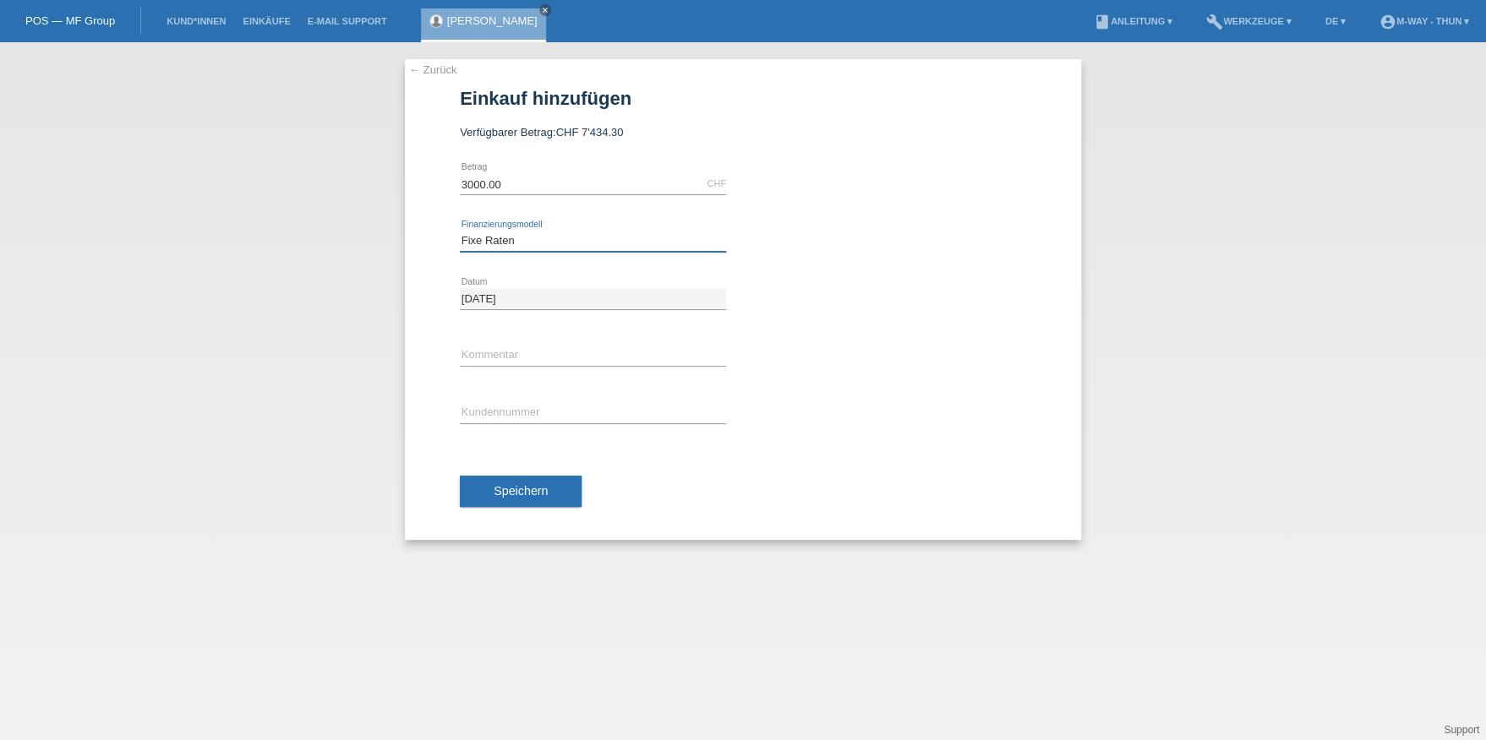
click at [460, 231] on select "Bitte auswählen Fixe Raten Kauf auf Rechnung mit Teilzahlungsoption" at bounding box center [593, 241] width 266 height 20
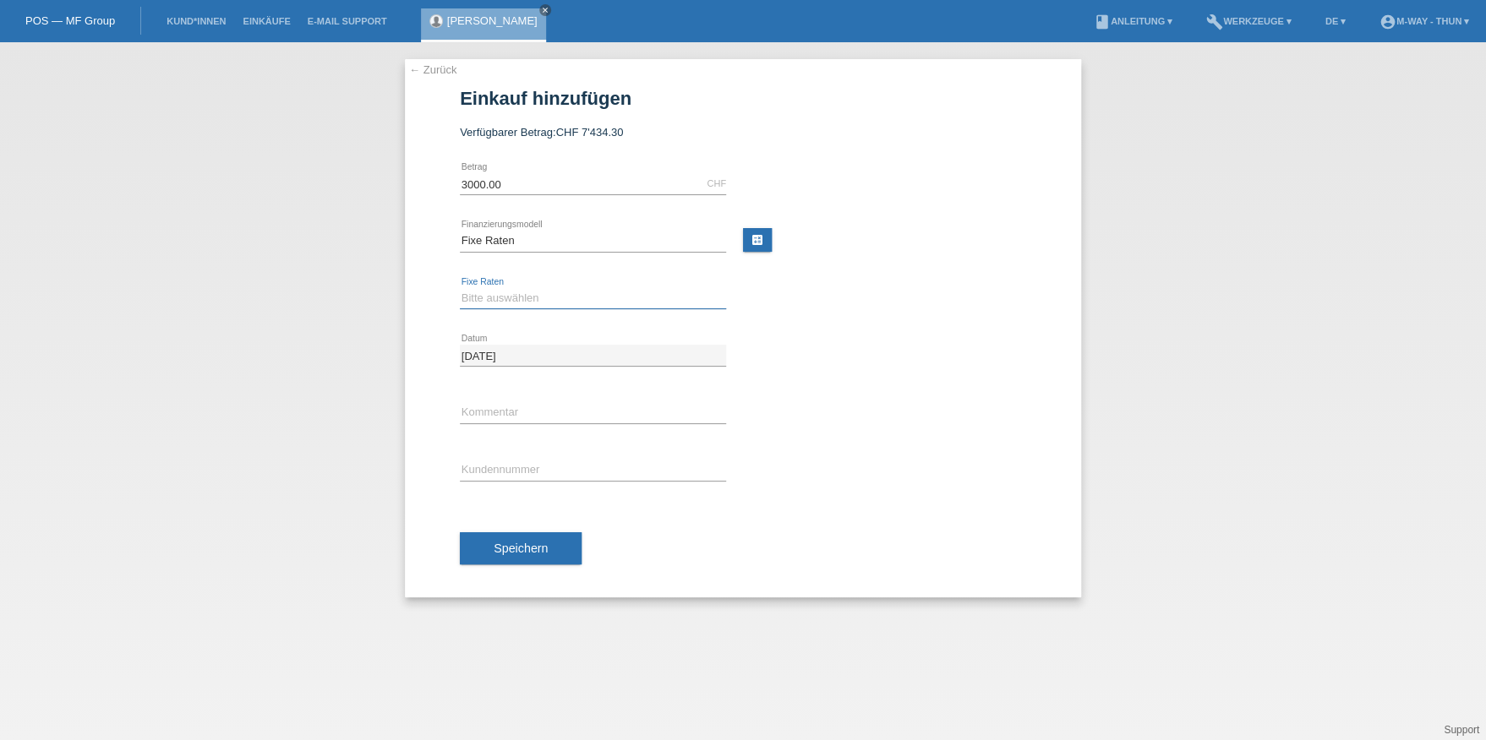
click at [511, 301] on select "Bitte auswählen 4 Raten 5 Raten 6 Raten 7 Raten 8 Raten 9 Raten 10 Raten 11 Rat…" at bounding box center [593, 298] width 266 height 20
select select "202"
click at [460, 288] on select "Bitte auswählen 4 Raten 5 Raten 6 Raten 7 Raten 8 Raten 9 Raten 10 Raten 11 Rat…" at bounding box center [593, 298] width 266 height 20
click at [505, 467] on input "text" at bounding box center [593, 470] width 266 height 21
type input "K"
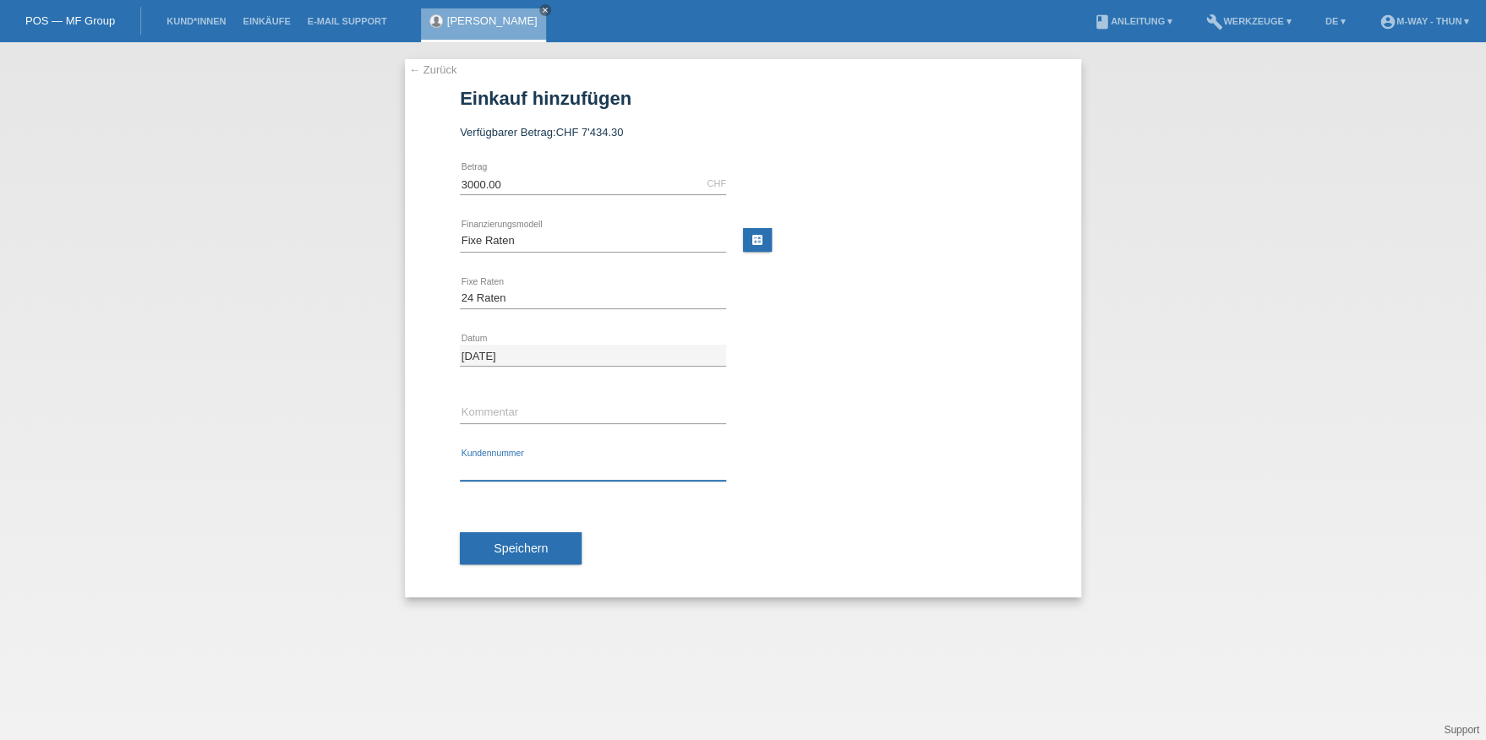
type input "c"
type input "C161690"
click at [541, 542] on span "Speichern" at bounding box center [521, 549] width 54 height 14
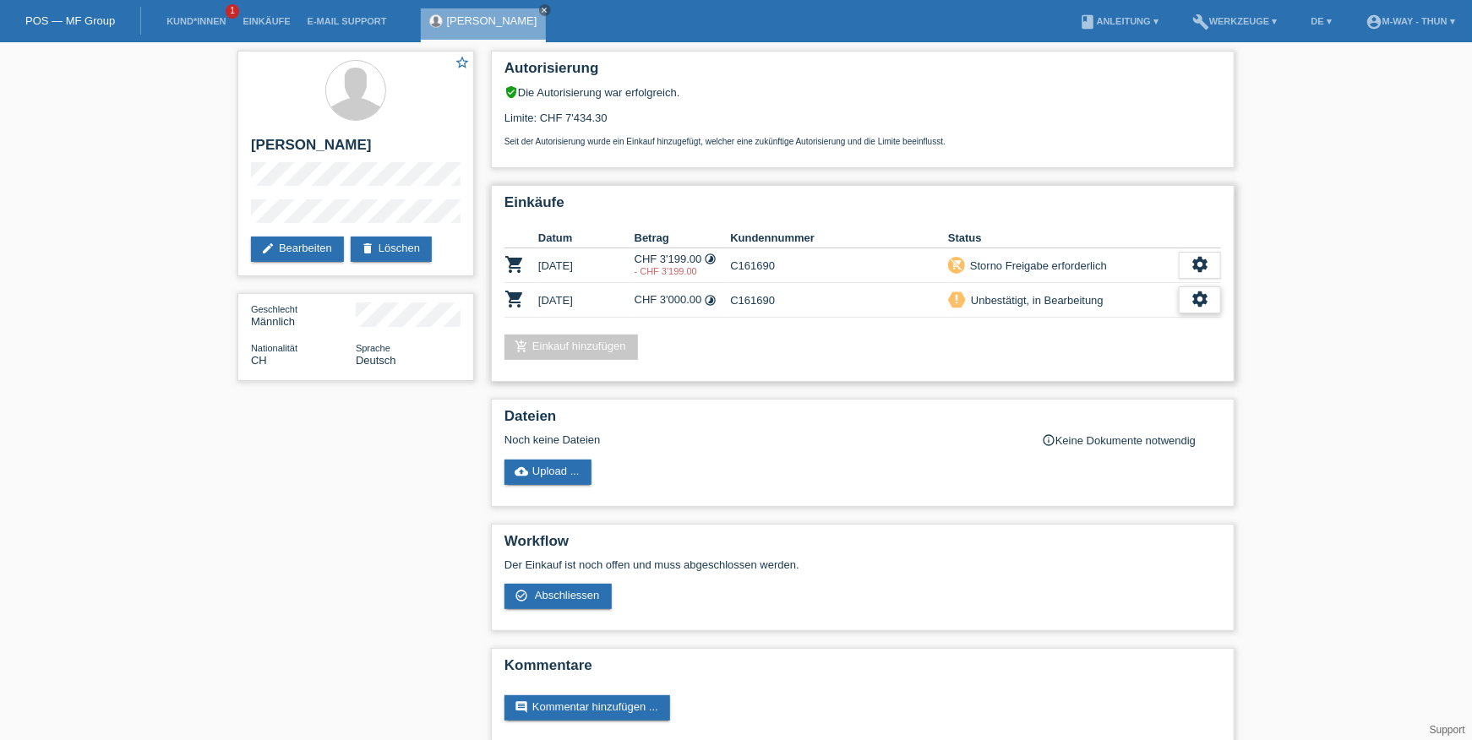
click at [1195, 291] on icon "settings" at bounding box center [1200, 299] width 19 height 19
click at [1072, 370] on span "Abschliessen" at bounding box center [1066, 372] width 70 height 20
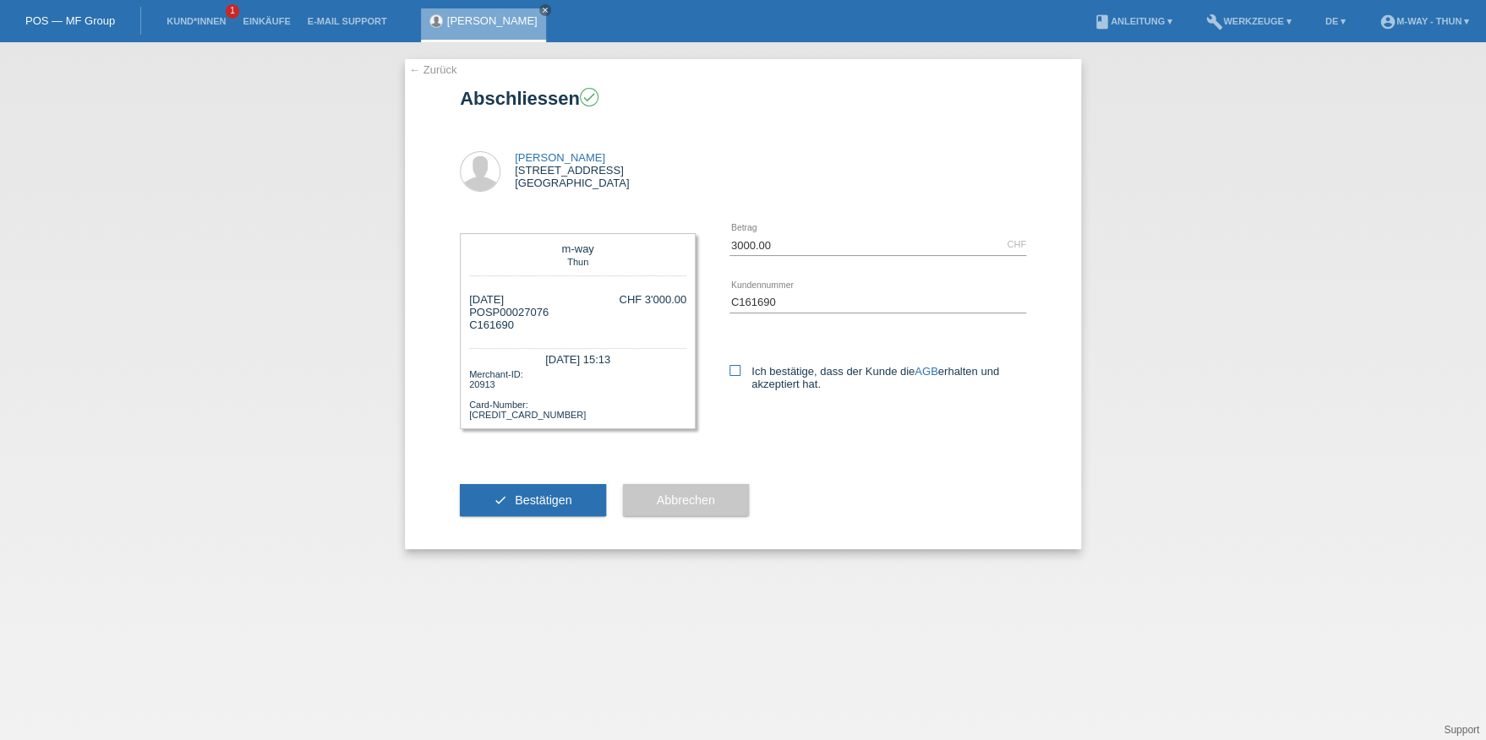
click at [732, 370] on icon at bounding box center [734, 370] width 11 height 11
click at [732, 370] on input "Ich bestätige, dass der Kunde die AGB erhalten und akzeptiert hat." at bounding box center [734, 370] width 11 height 11
checkbox input "true"
click at [535, 497] on span "Bestätigen" at bounding box center [543, 501] width 57 height 14
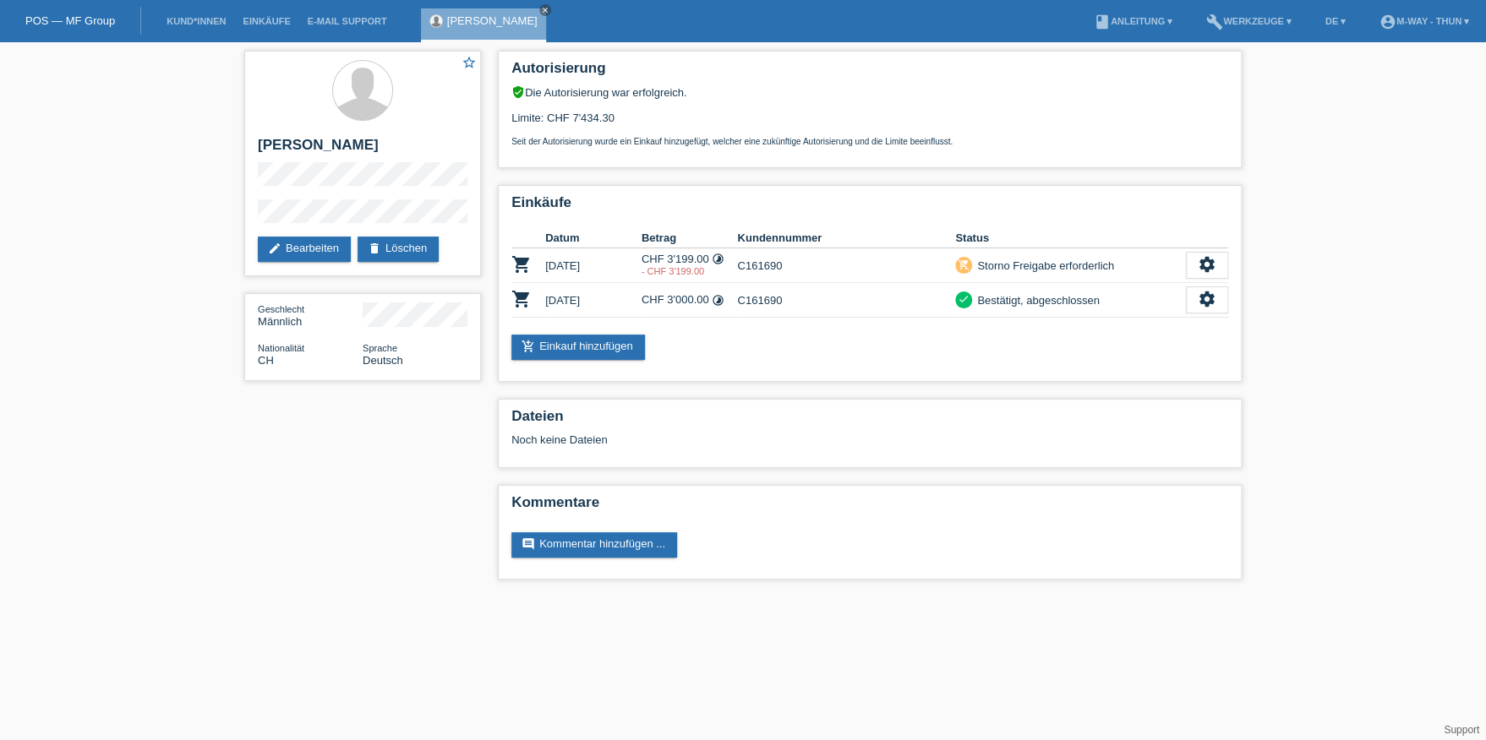
click at [531, 3] on div "[PERSON_NAME] close" at bounding box center [488, 21] width 134 height 42
click at [541, 8] on icon "close" at bounding box center [545, 10] width 8 height 8
